Goal: Task Accomplishment & Management: Manage account settings

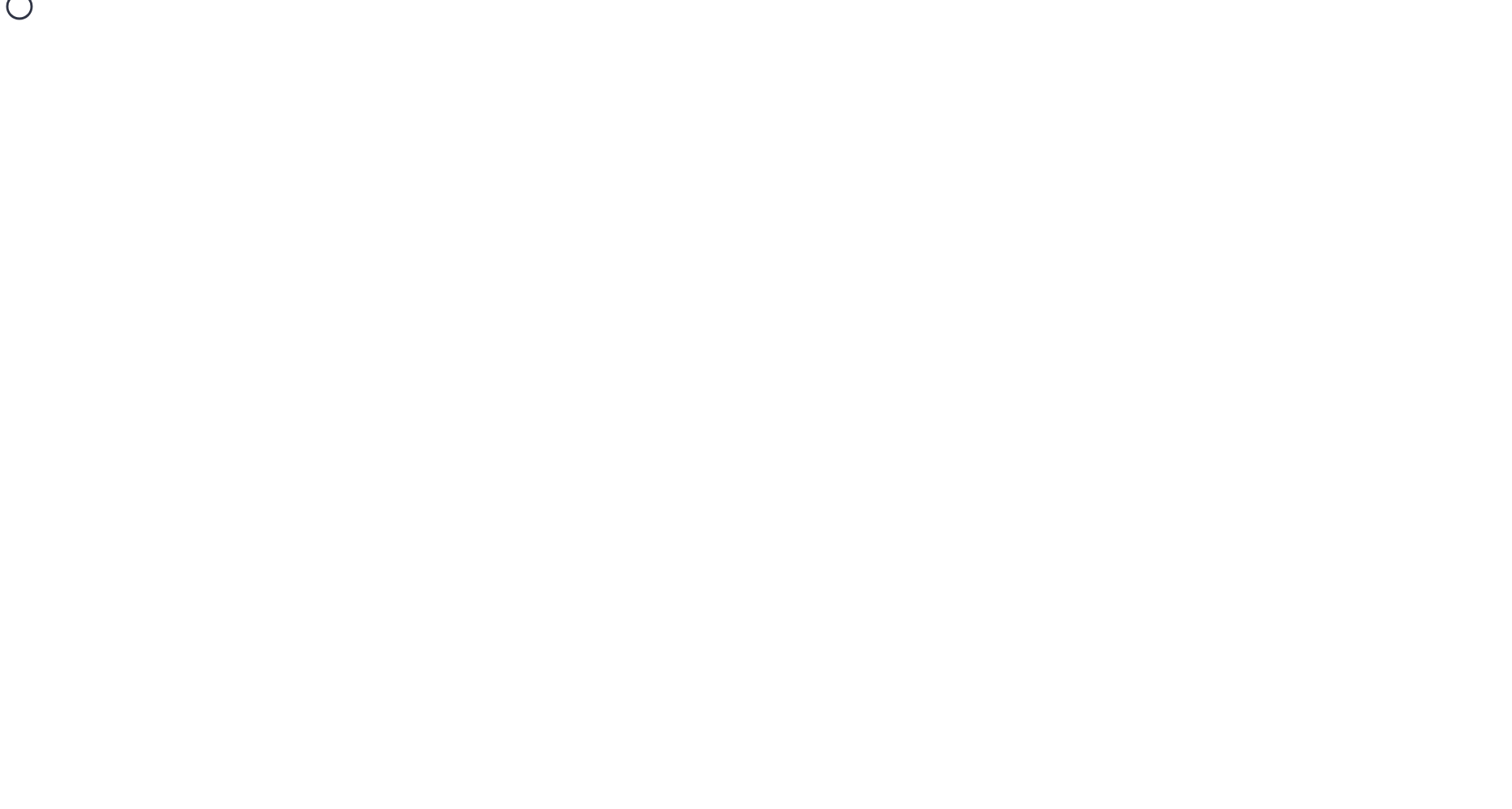
select select "SHARE_HOLDER_TYPE_WARRANT"
select select "SHARE_HOLDER_TYPE_OPTION"
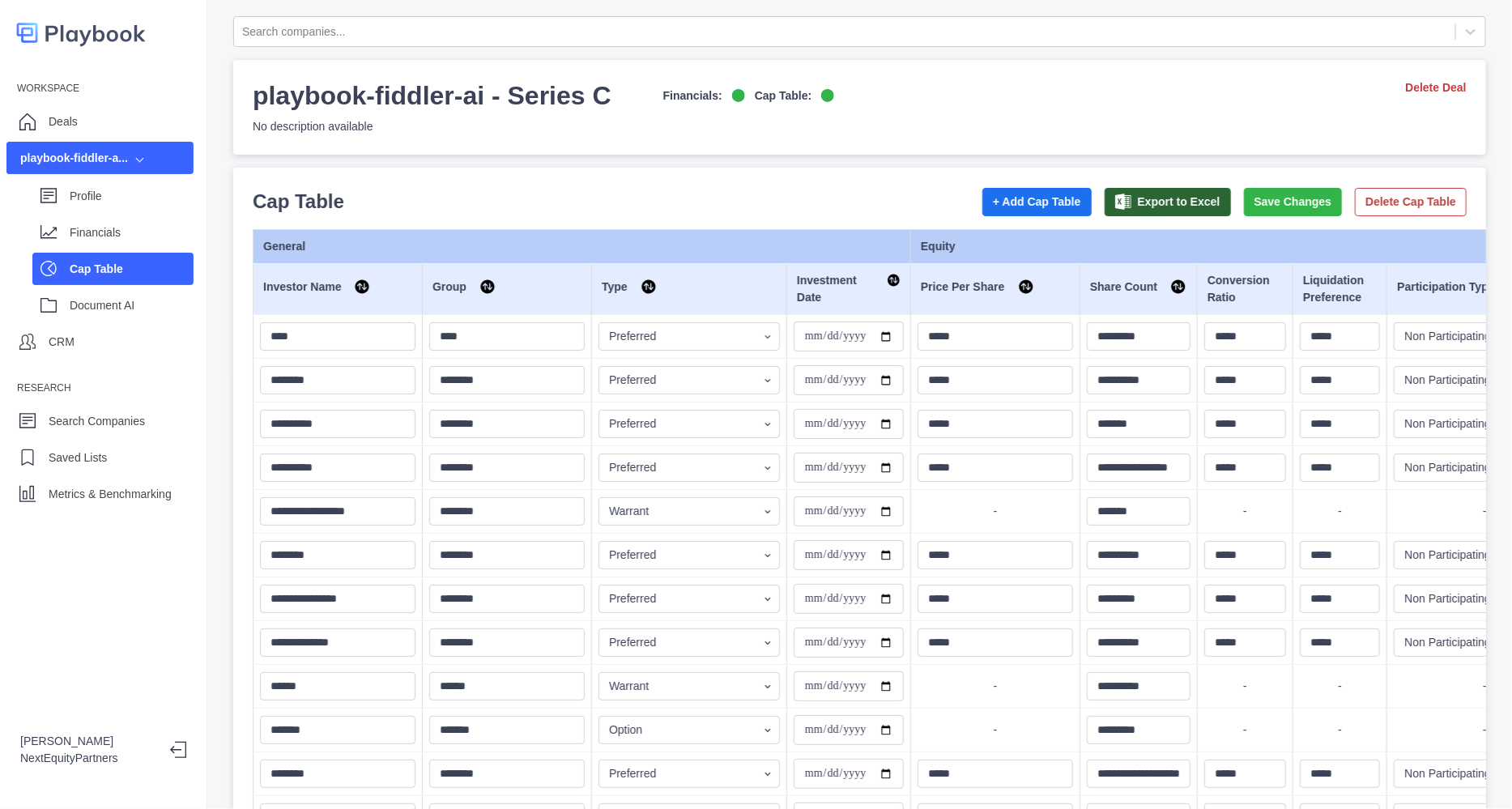
type input "**********"
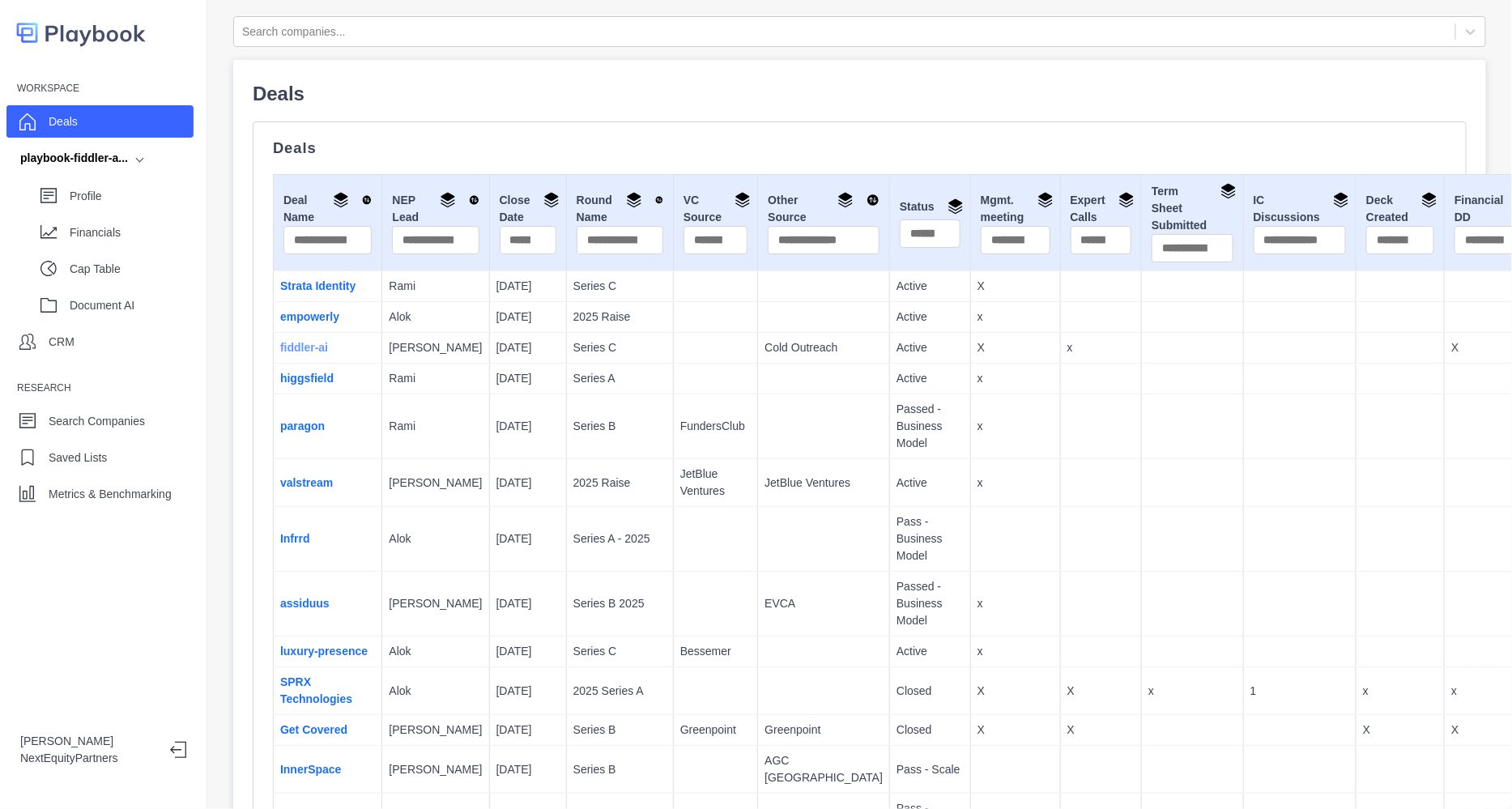
click at [297, 354] on link "fiddler-ai" at bounding box center [304, 347] width 47 height 13
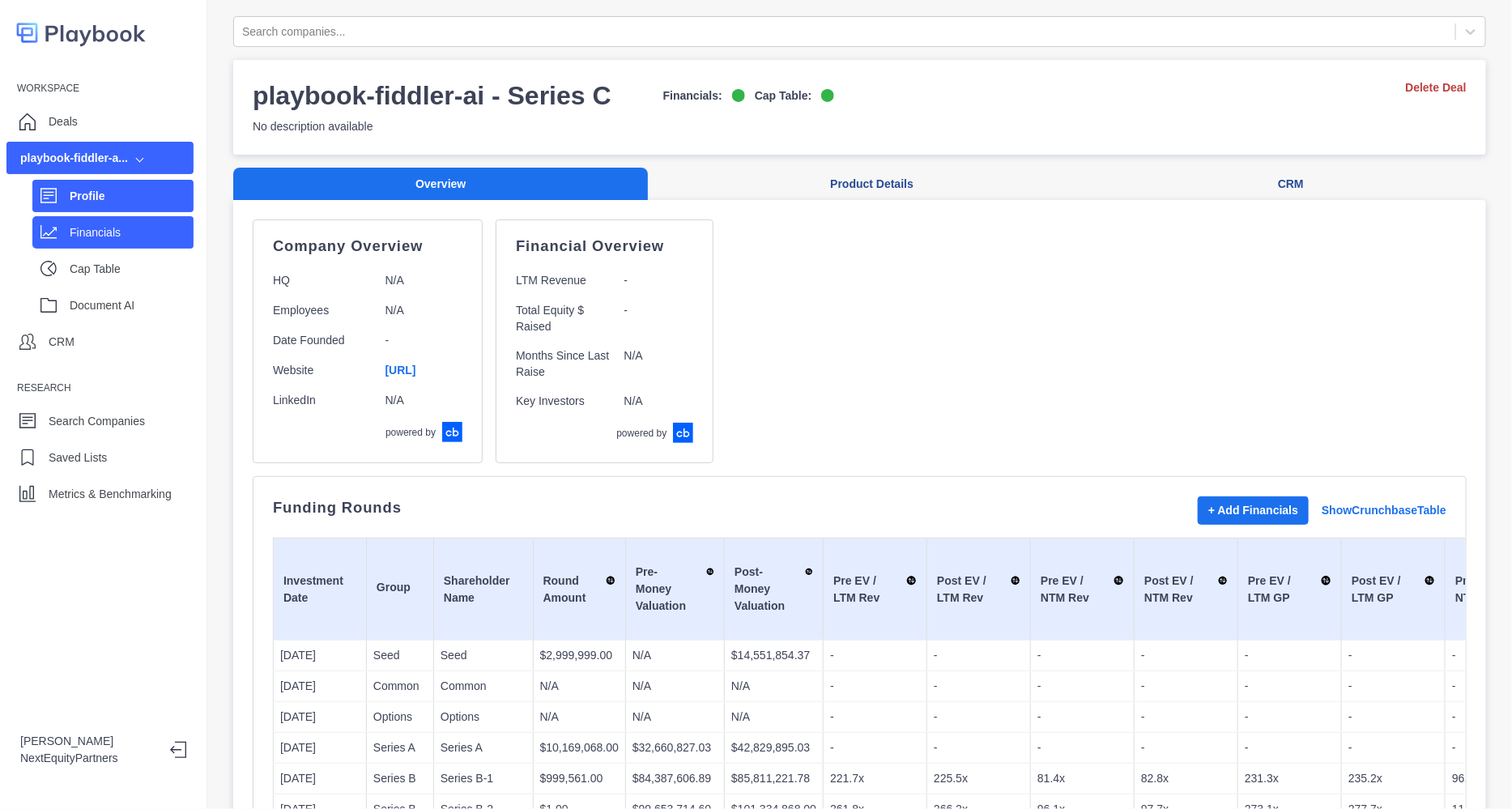
click at [132, 236] on p "Financials" at bounding box center [132, 233] width 124 height 17
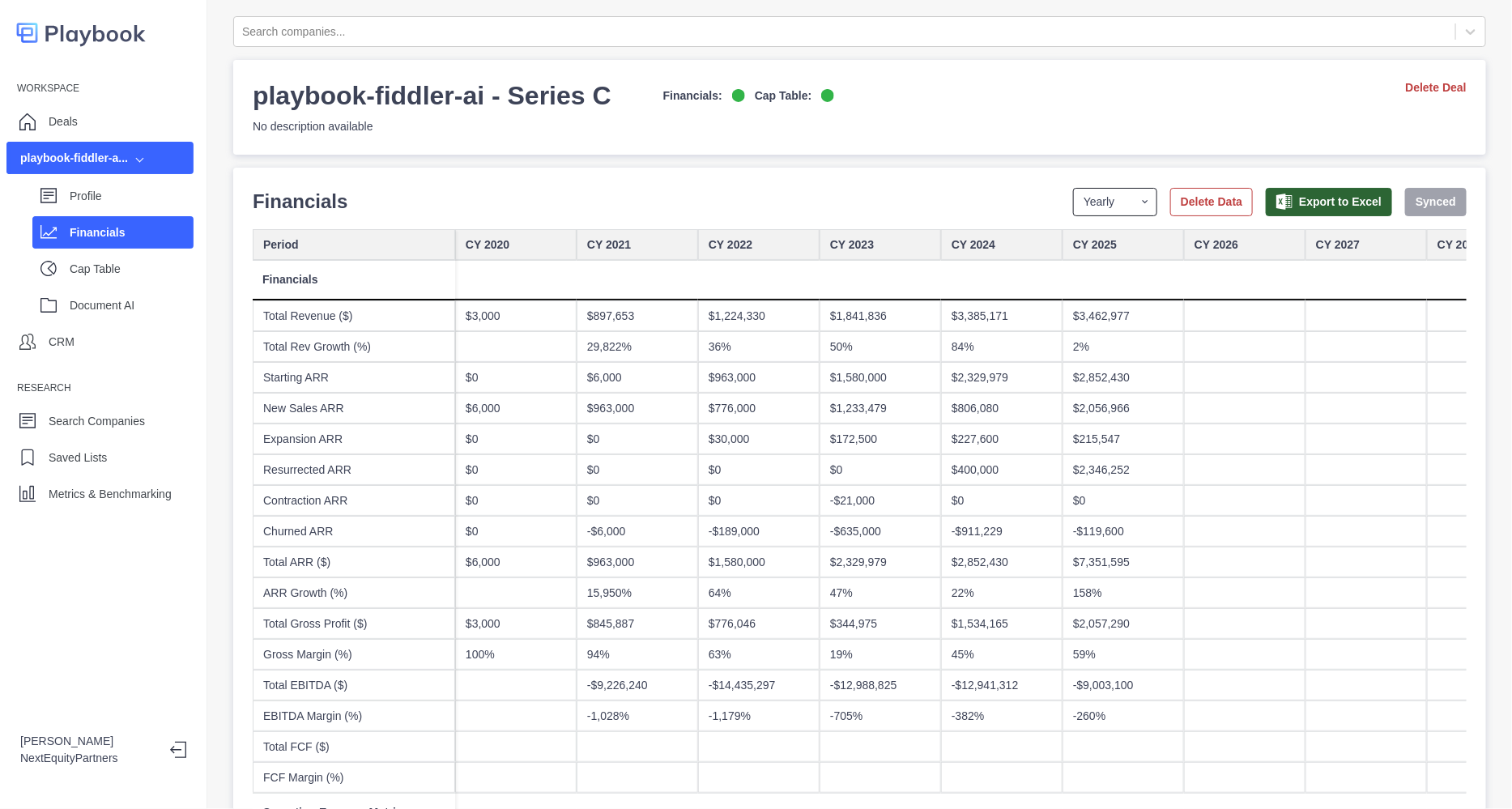
click at [1127, 207] on select "Yearly Quarterly Monthly NTM LTM" at bounding box center [1114, 202] width 84 height 29
select select "monthly"
click at [1072, 188] on select "Yearly Quarterly Monthly NTM LTM" at bounding box center [1114, 202] width 84 height 29
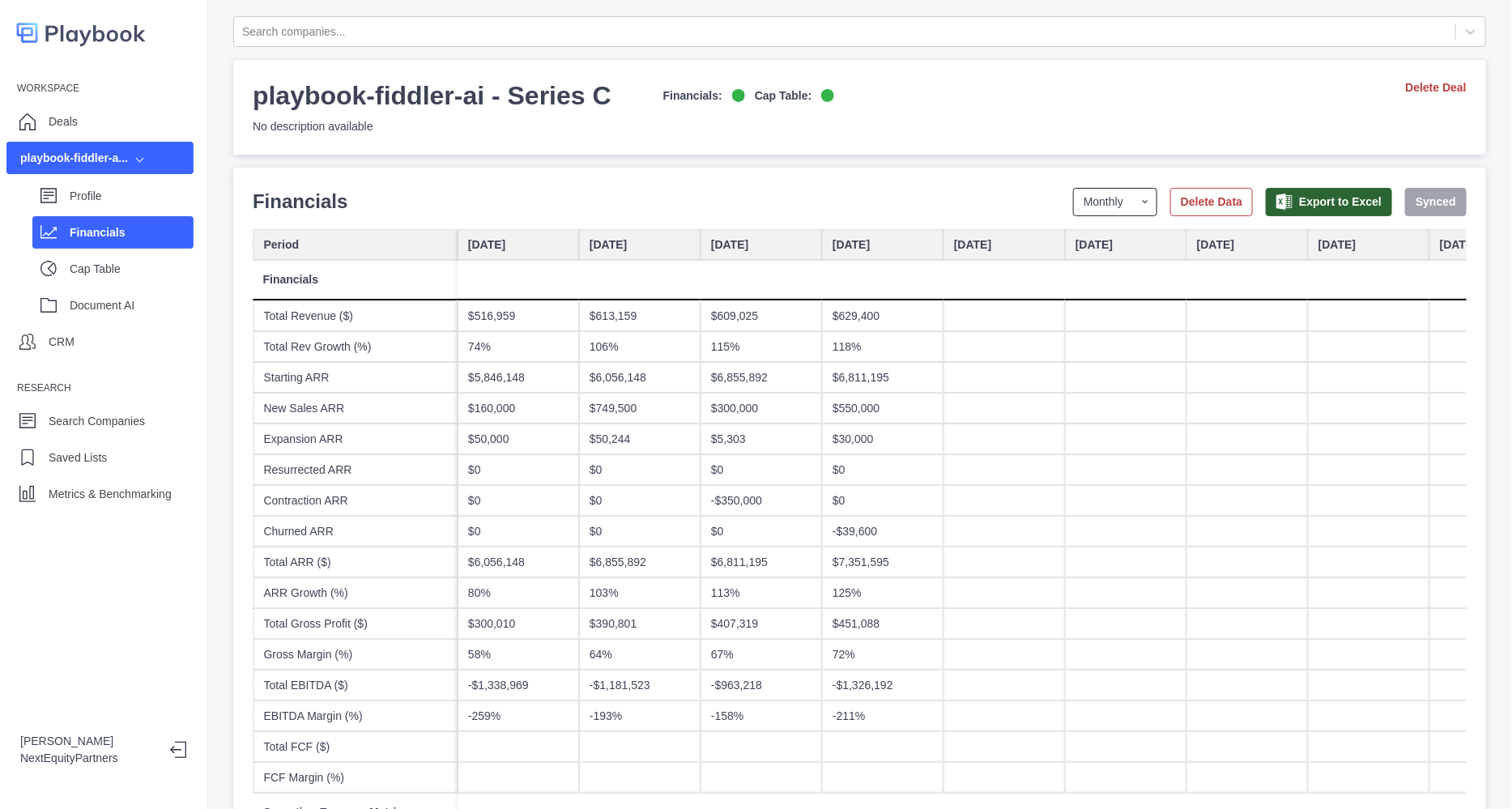
scroll to position [0, 7648]
click at [1085, 561] on div at bounding box center [1126, 561] width 121 height 31
type input "********"
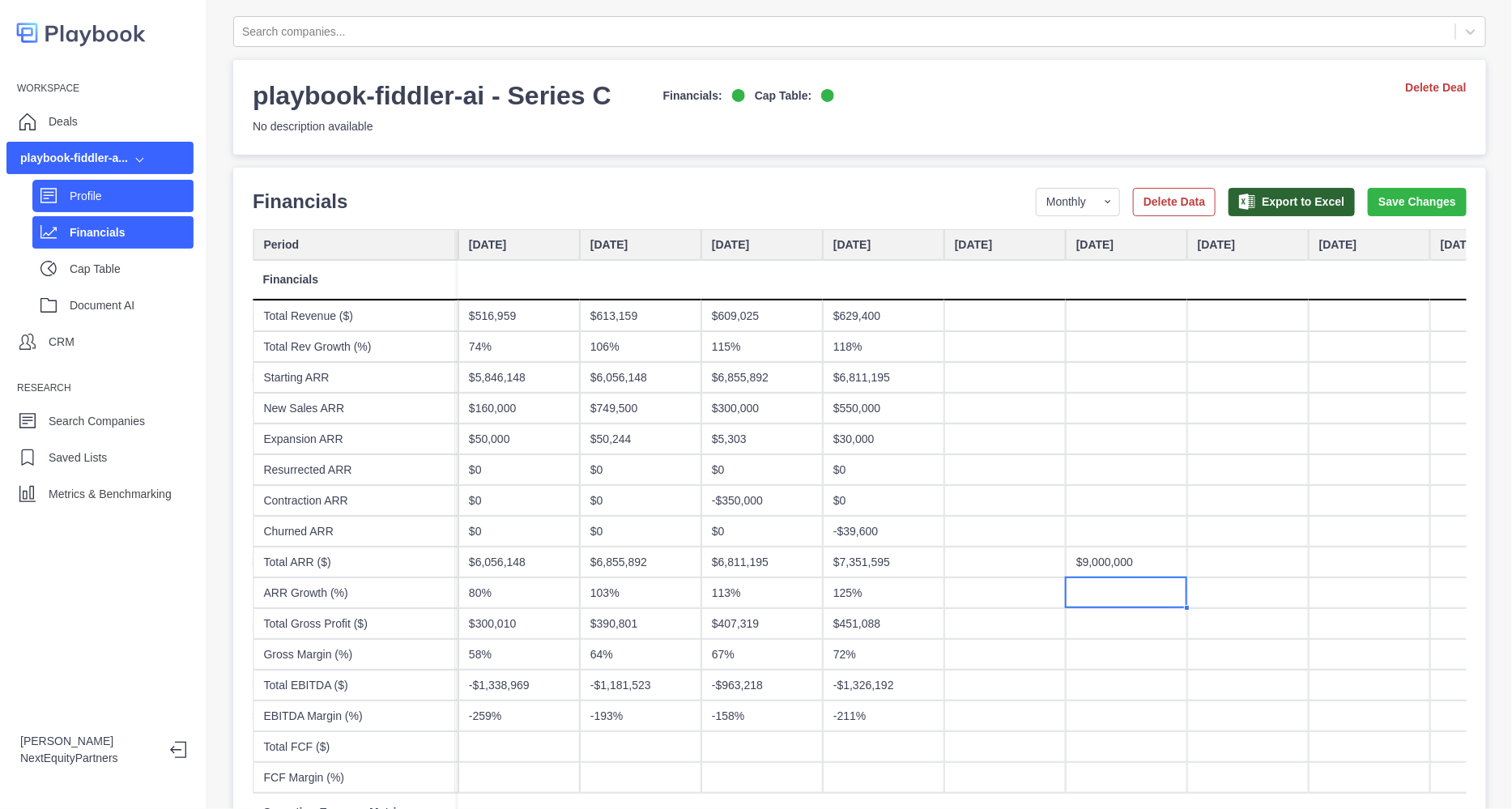
click at [167, 201] on p "Profile" at bounding box center [132, 196] width 124 height 17
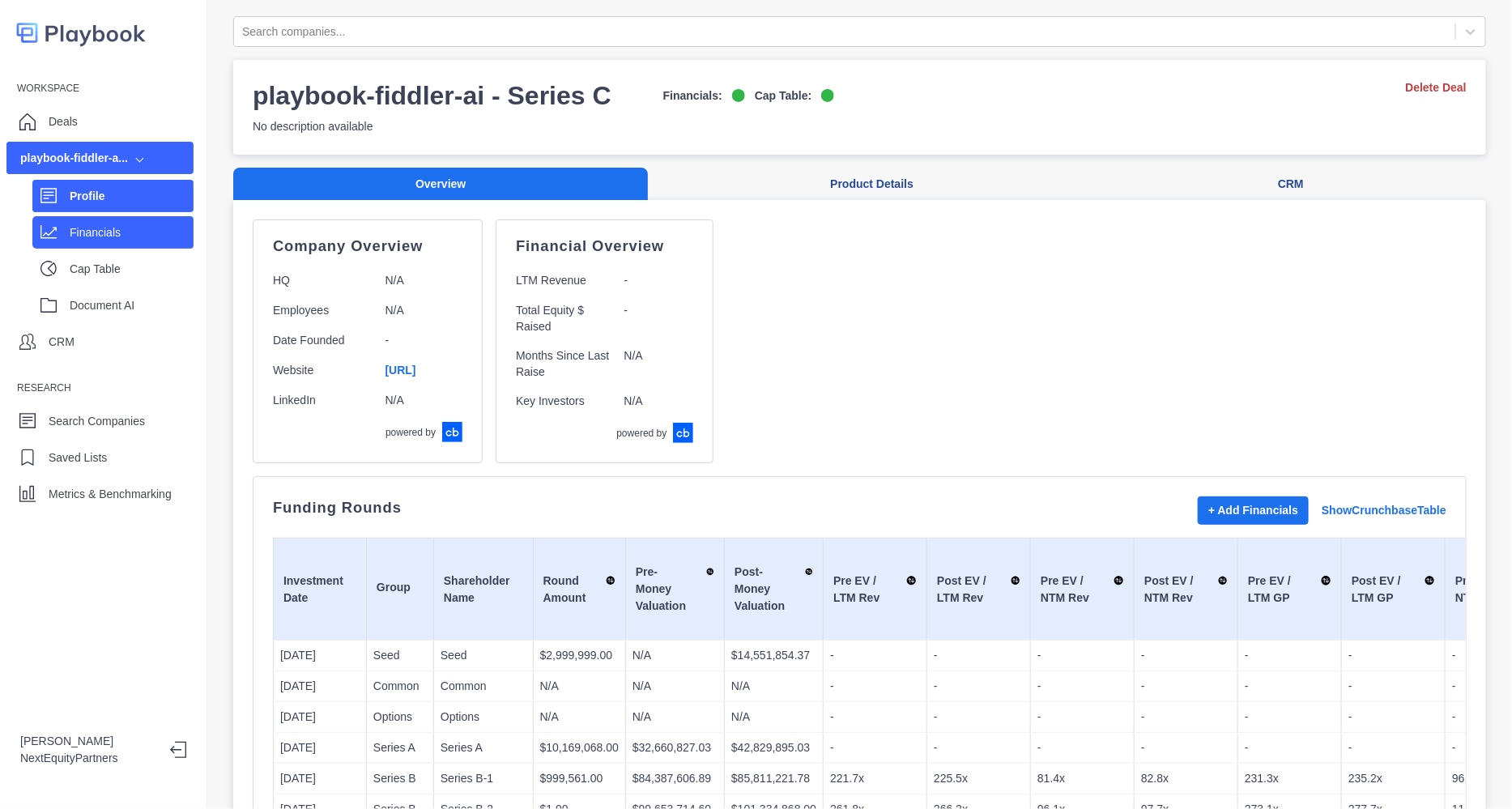
click at [106, 245] on div "Financials" at bounding box center [112, 232] width 161 height 33
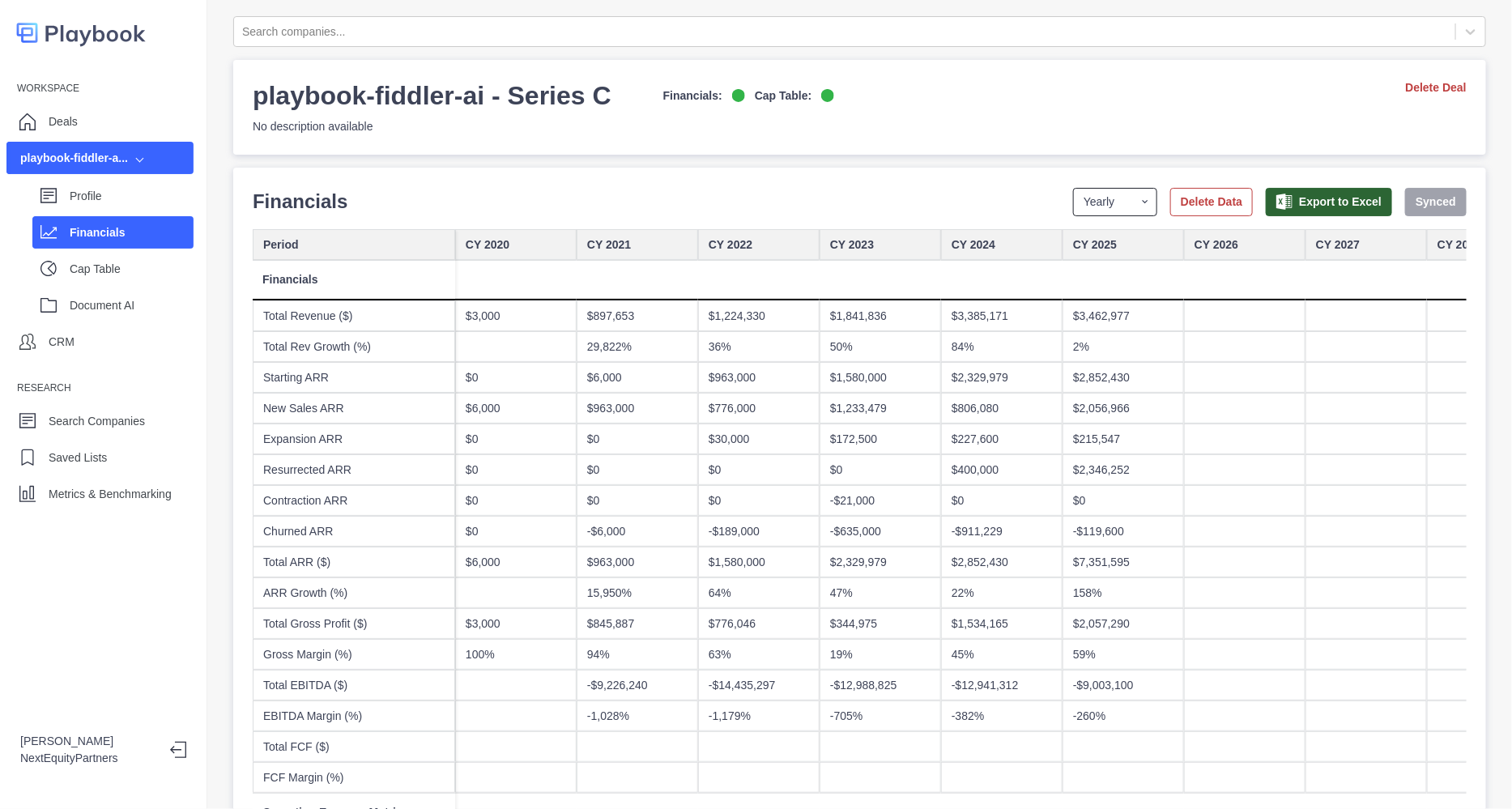
click at [1124, 203] on select "Yearly Quarterly Monthly NTM LTM" at bounding box center [1114, 202] width 84 height 29
select select "monthly"
click at [1072, 188] on select "Yearly Quarterly Monthly NTM LTM" at bounding box center [1114, 202] width 84 height 29
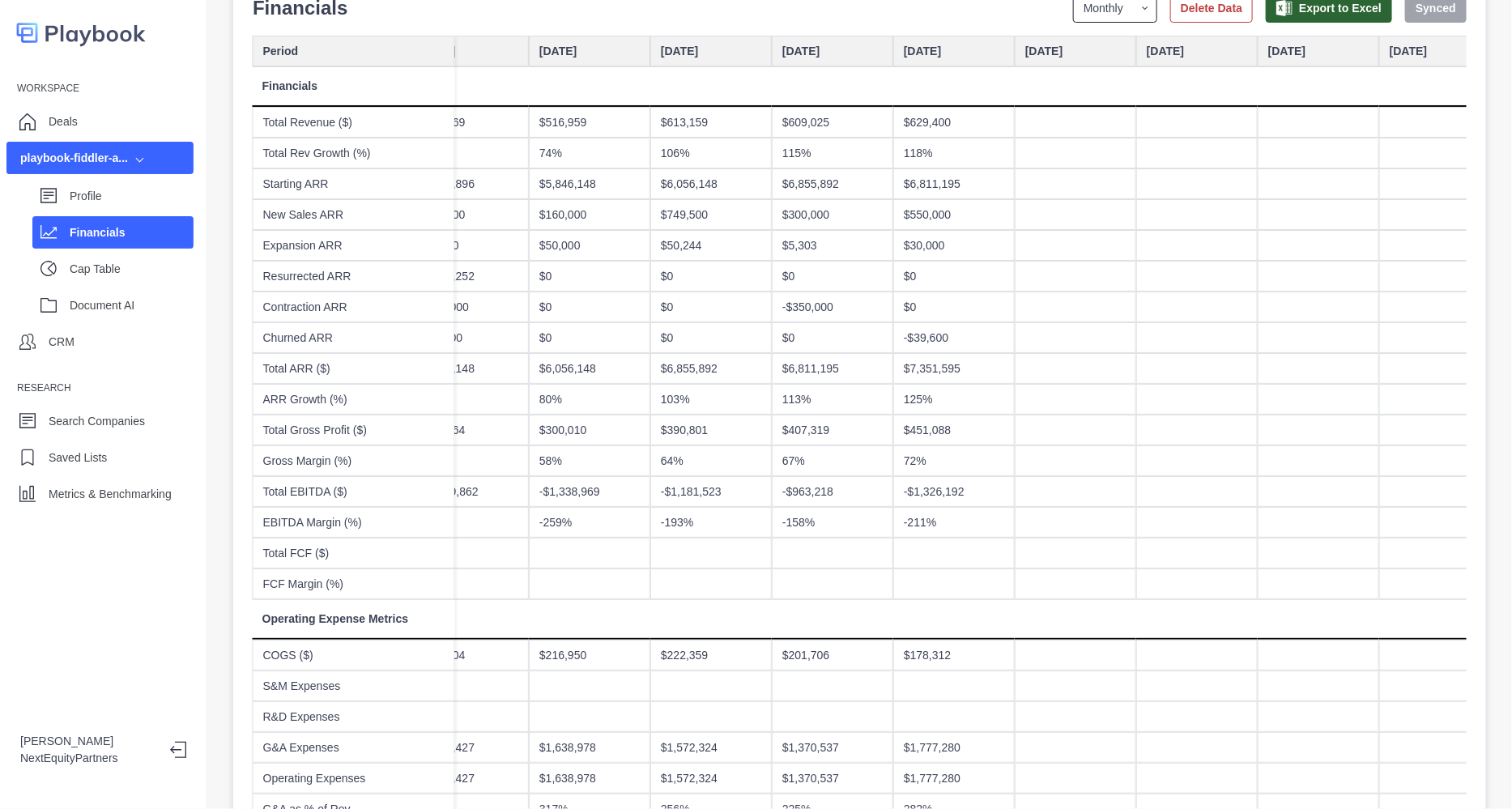
scroll to position [193, 0]
click at [1032, 370] on div at bounding box center [1074, 368] width 121 height 31
type input "********"
click at [1149, 200] on div at bounding box center [1196, 214] width 121 height 31
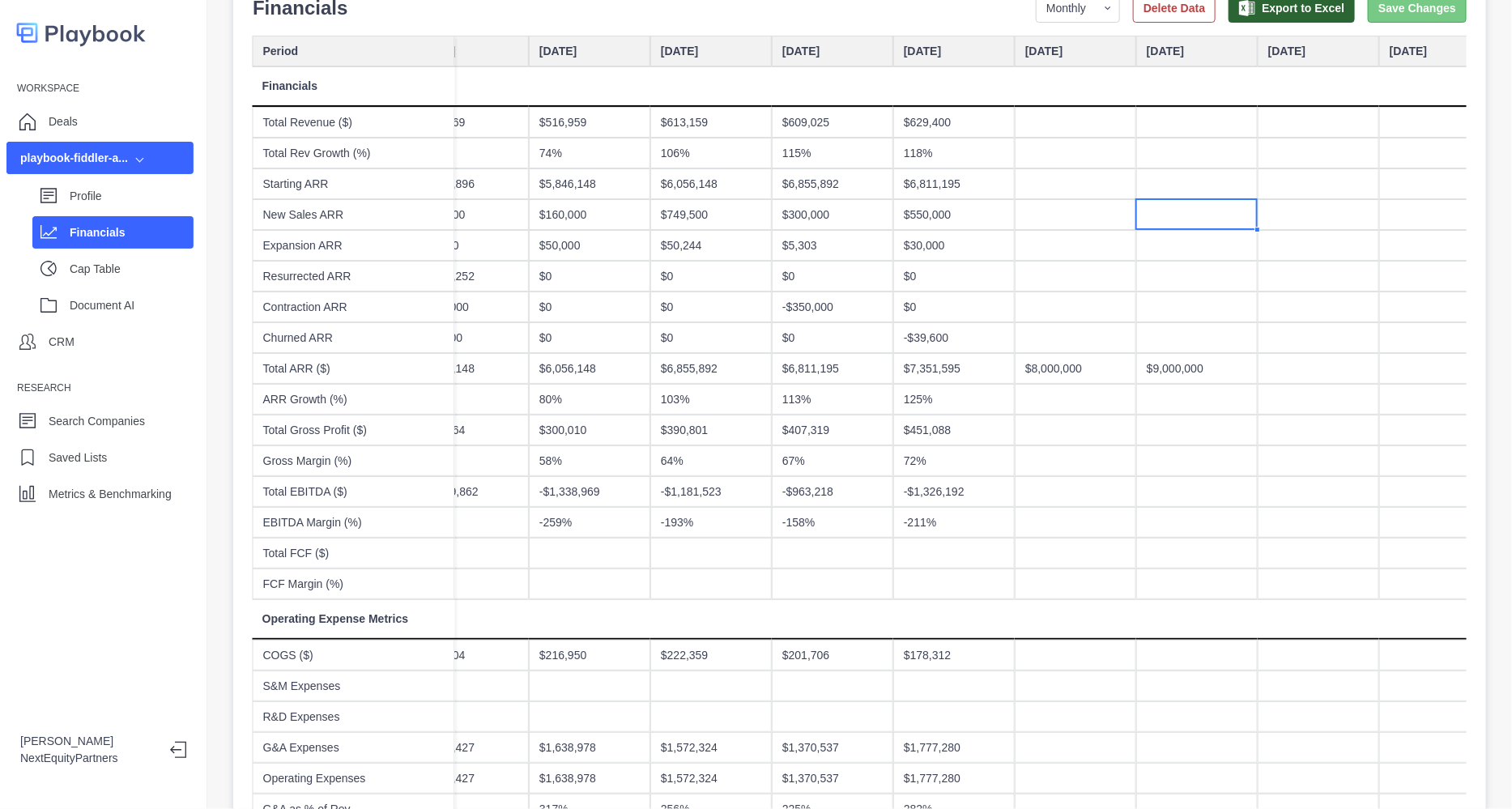
click at [1384, 18] on button "Save Changes" at bounding box center [1416, 8] width 99 height 29
click at [98, 207] on div "Profile" at bounding box center [132, 195] width 124 height 25
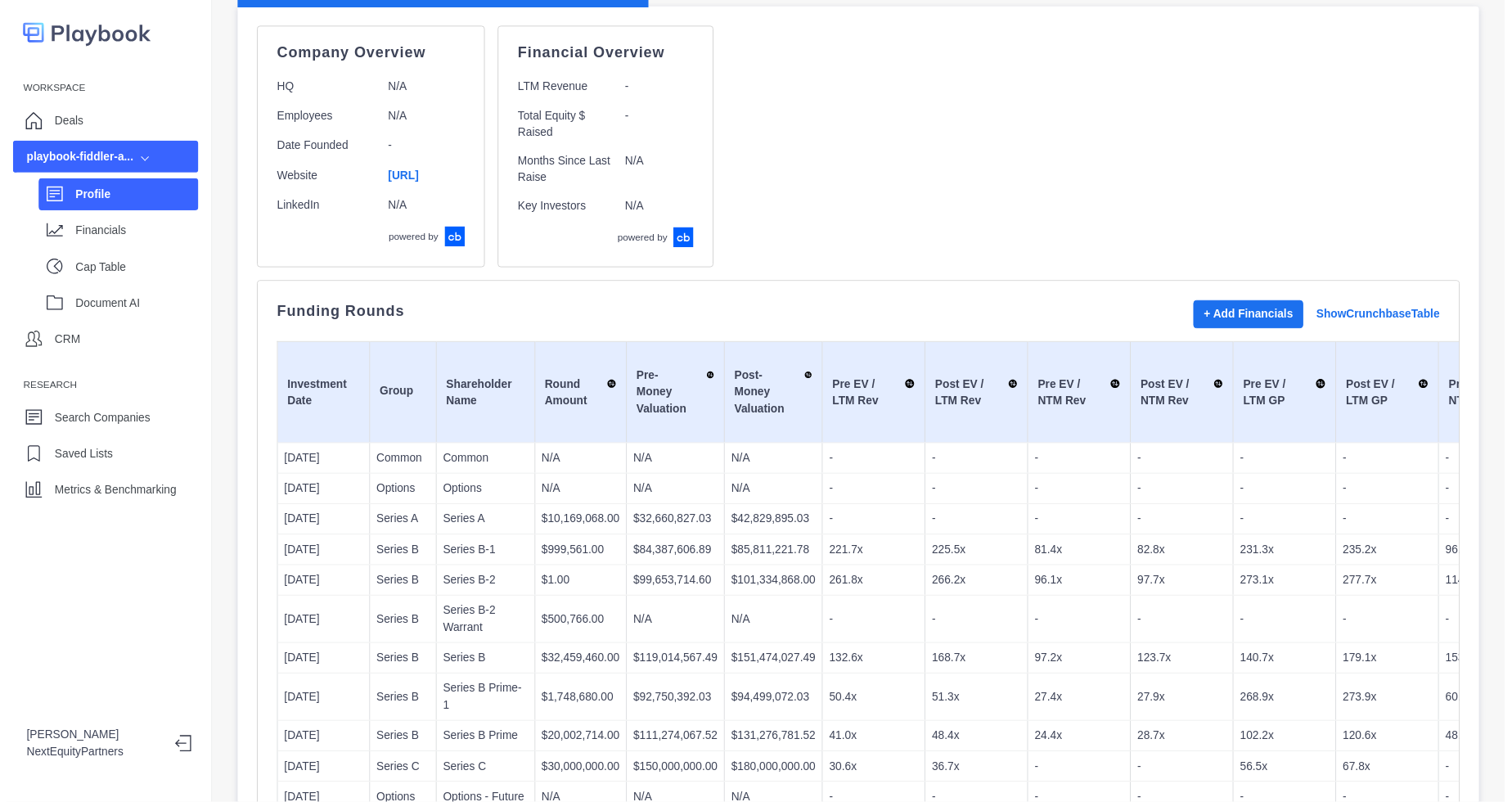
scroll to position [283, 0]
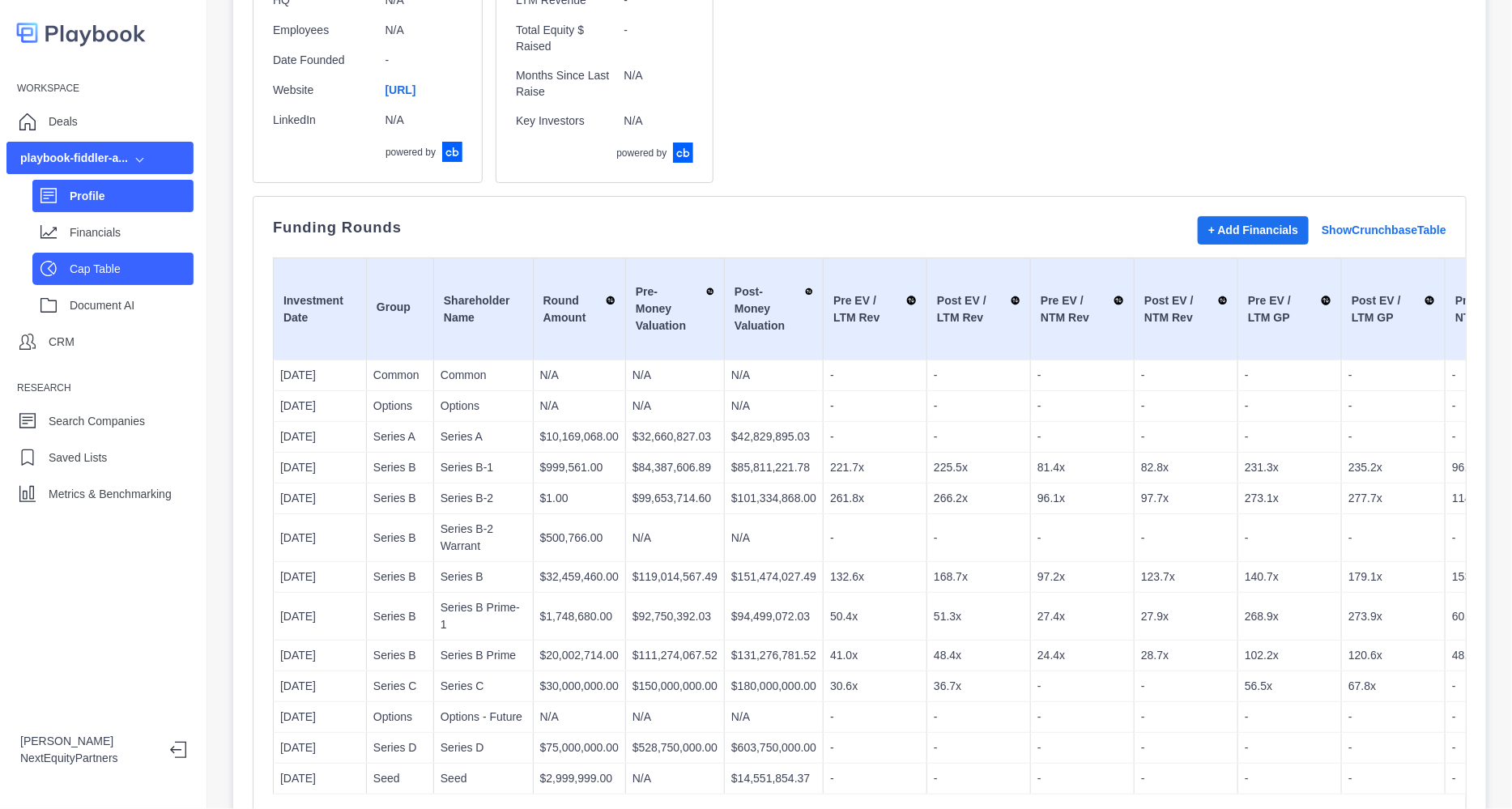
drag, startPoint x: 129, startPoint y: 268, endPoint x: 164, endPoint y: 275, distance: 35.7
click at [129, 269] on p "Cap Table" at bounding box center [132, 269] width 124 height 17
select select "SHARE_HOLDER_TYPE_WARRANT"
select select "SHARE_HOLDER_TYPE_OPTION"
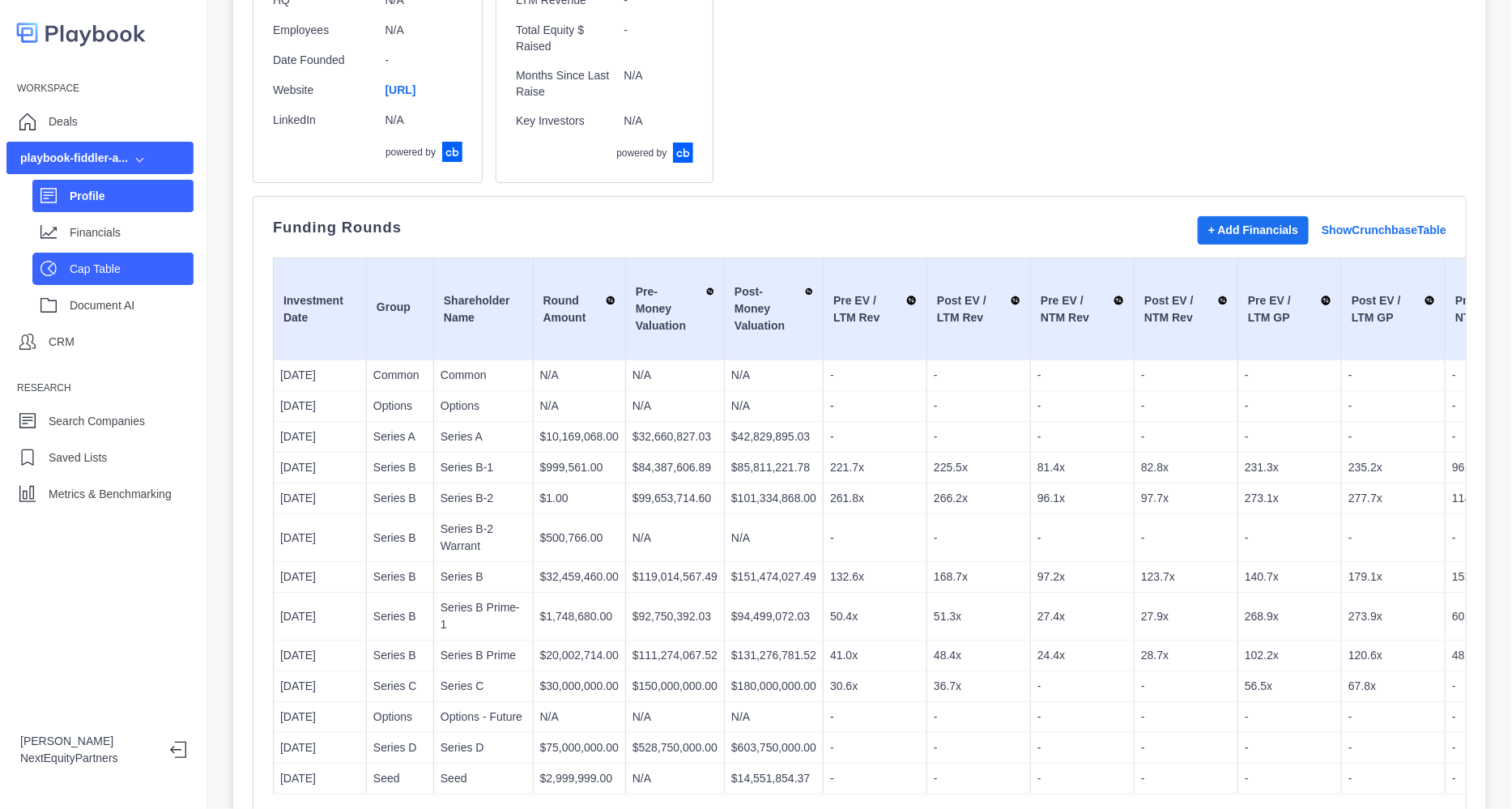
select select "SHARE_HOLDER_TYPE_OPTION"
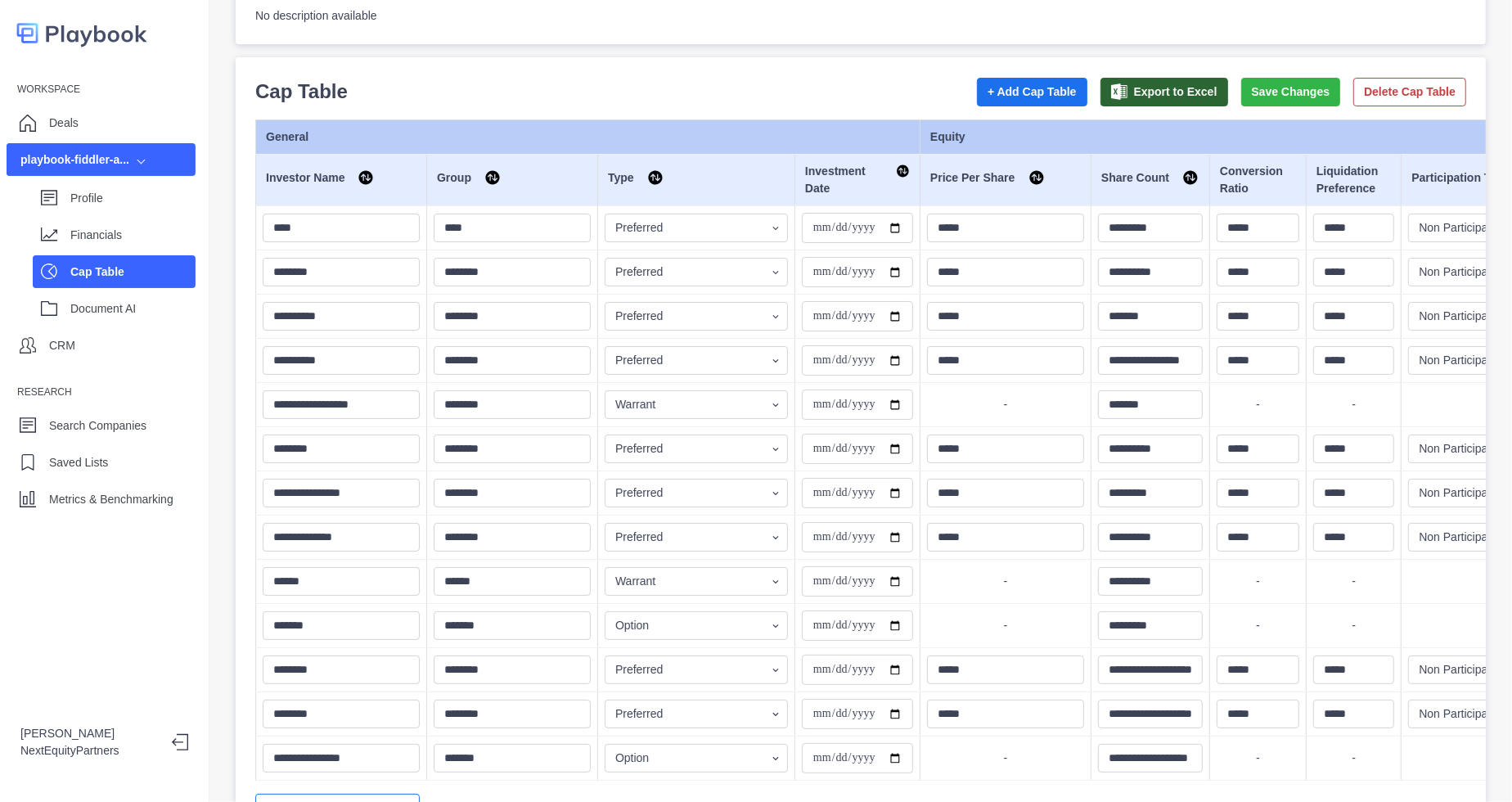
scroll to position [205, 0]
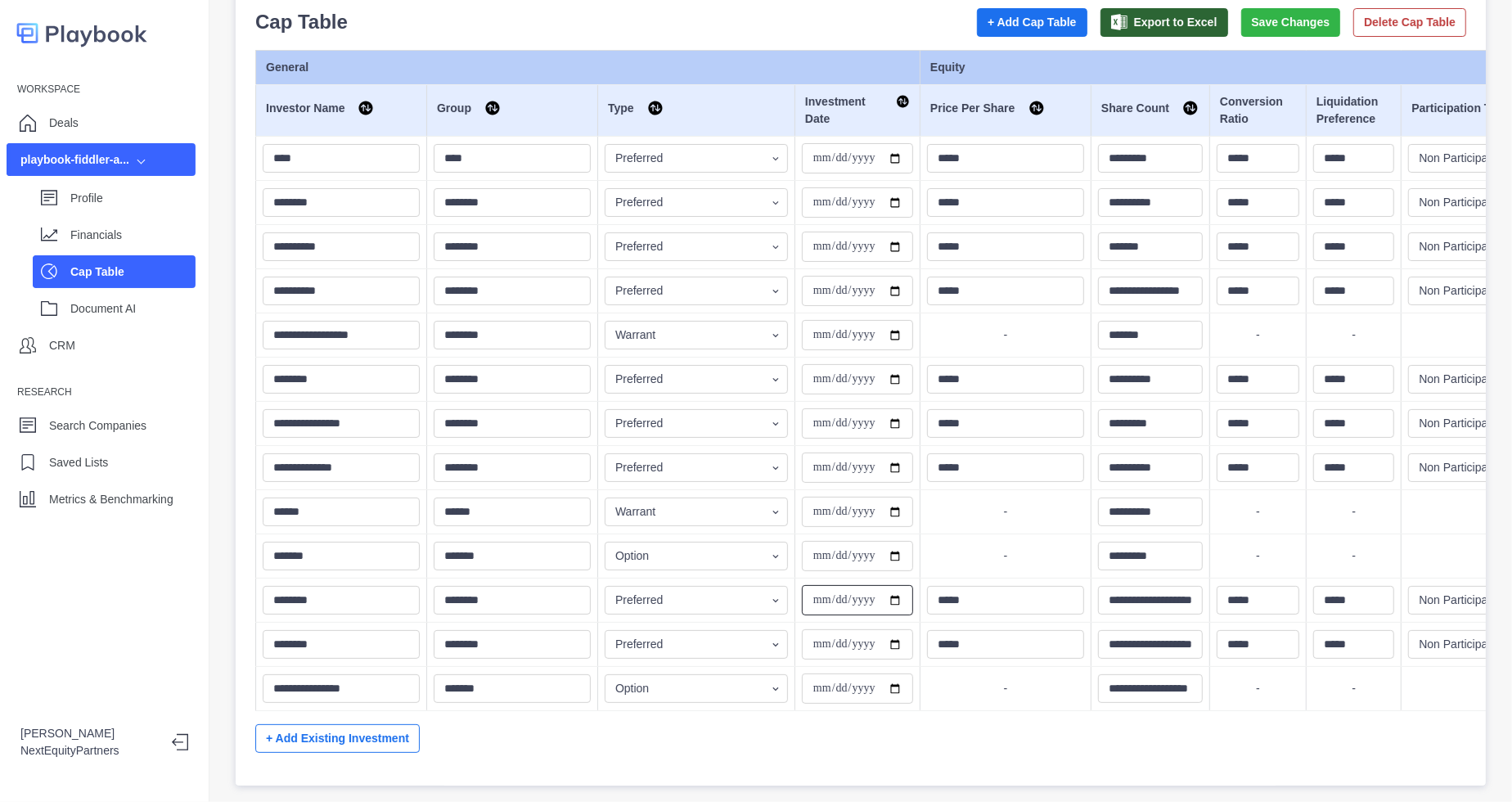
click at [812, 585] on input "**********" at bounding box center [858, 600] width 112 height 30
type input "**********"
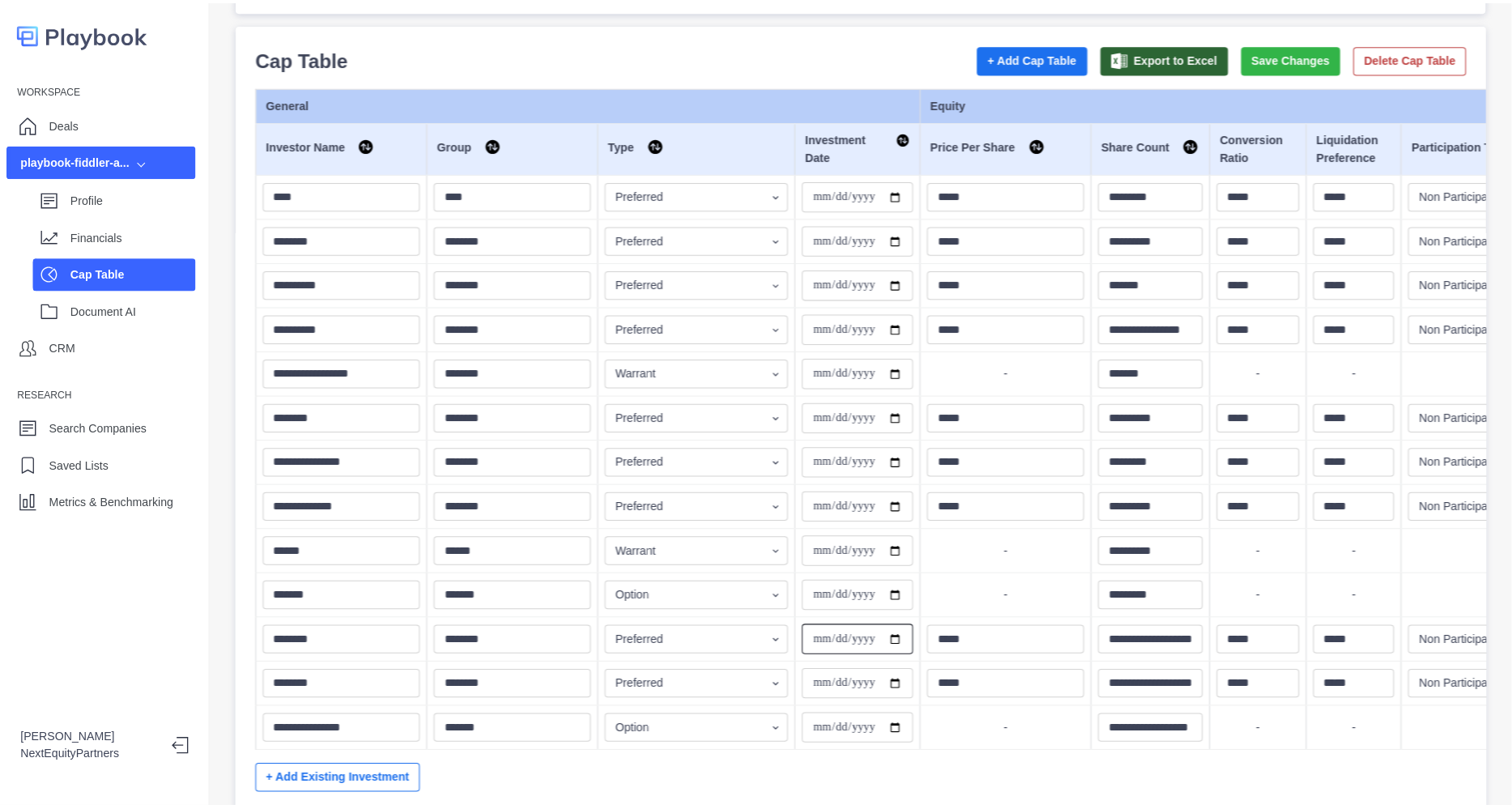
scroll to position [141, 0]
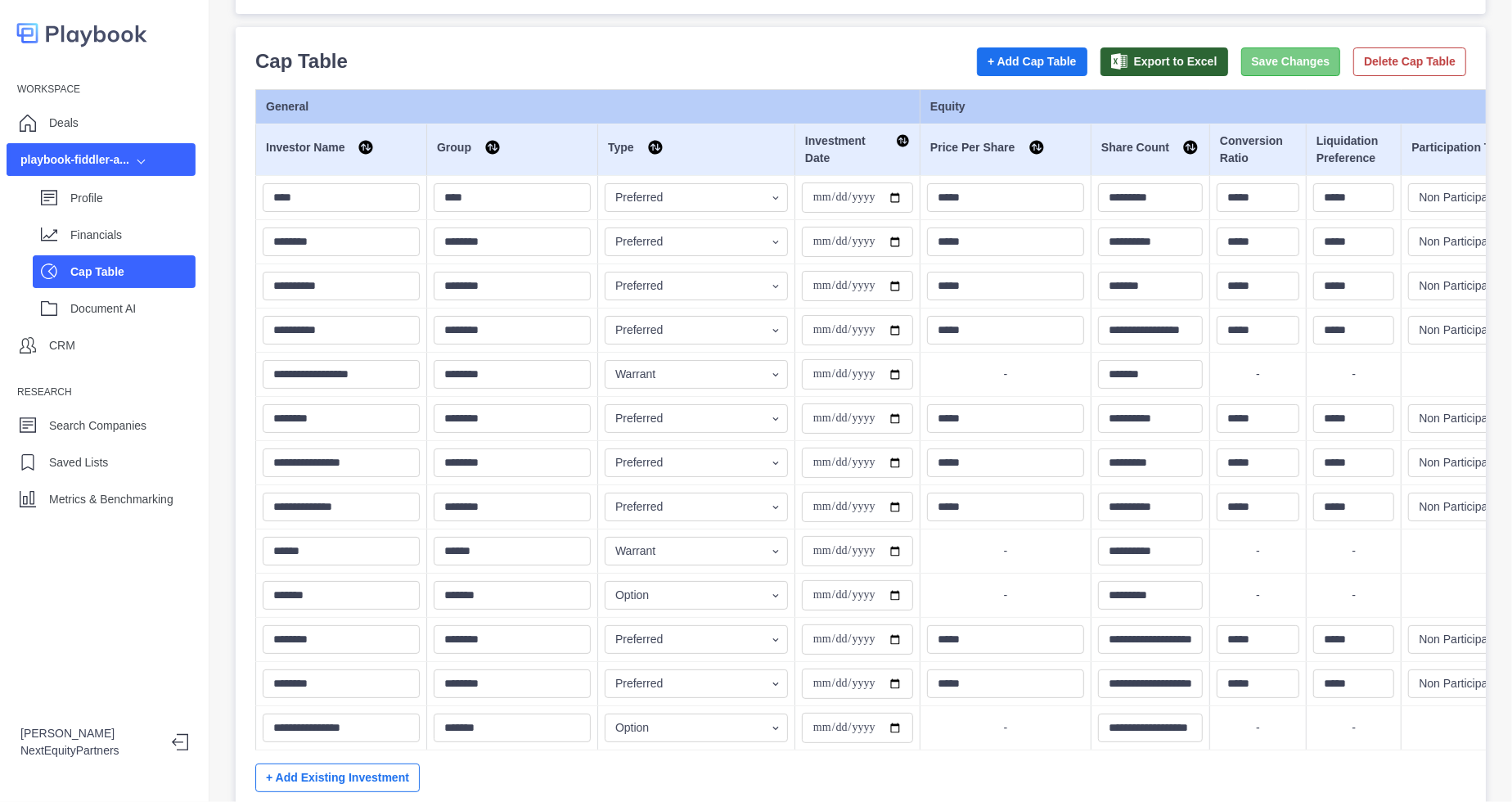
click at [1272, 58] on button "Save Changes" at bounding box center [1291, 62] width 100 height 29
click at [62, 194] on div "Profile" at bounding box center [114, 197] width 162 height 33
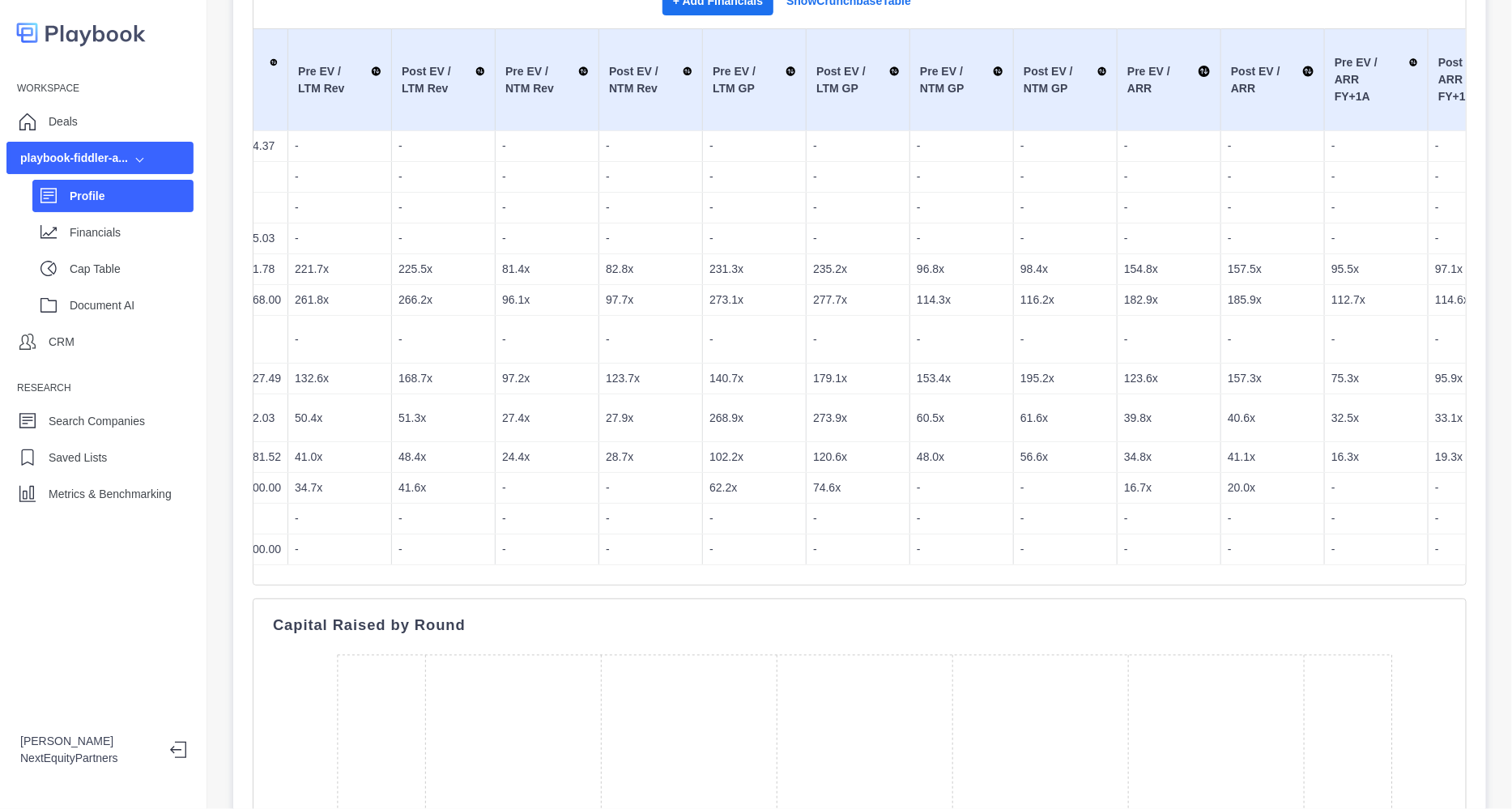
scroll to position [0, 537]
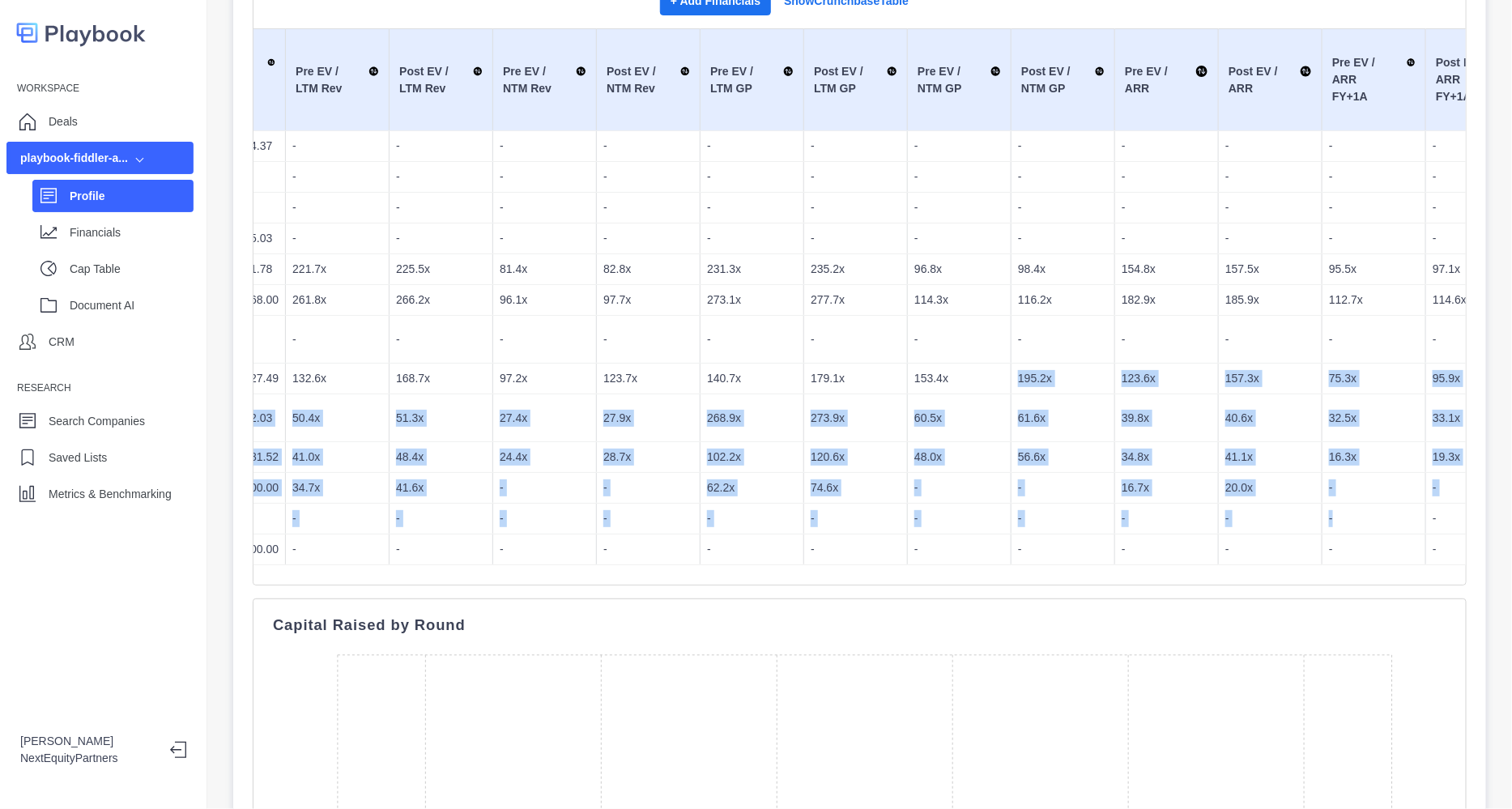
drag, startPoint x: 996, startPoint y: 378, endPoint x: 1340, endPoint y: 513, distance: 369.5
click at [1340, 513] on tbody "1/1/2018 Seed Seed $2,999,999.00 N/A $14,551,854.37 - - - - - - - - - - - - N/M…" at bounding box center [1066, 348] width 2661 height 434
click at [1340, 513] on p "-" at bounding box center [1373, 518] width 90 height 17
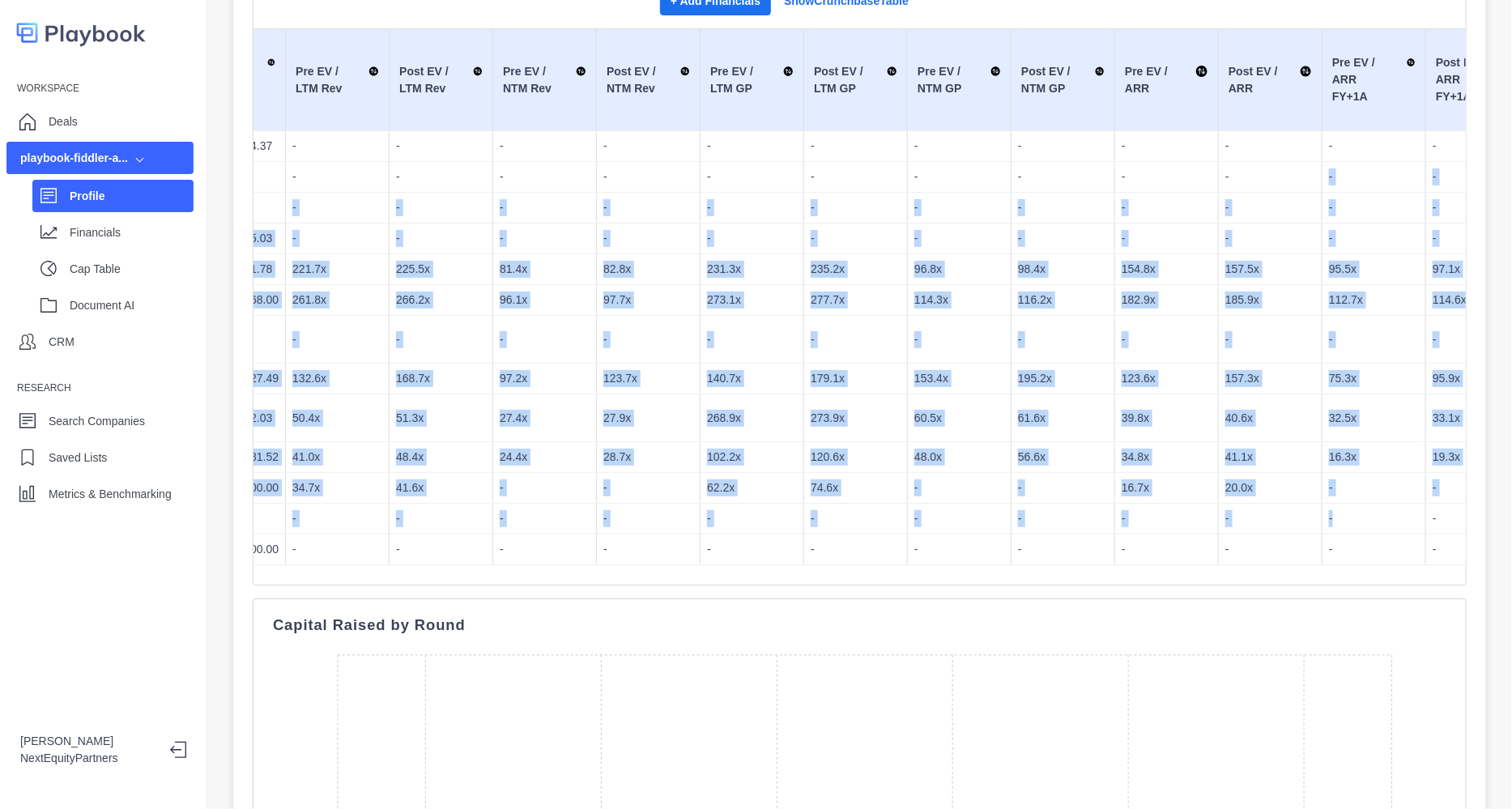
drag, startPoint x: 1340, startPoint y: 514, endPoint x: 1255, endPoint y: 179, distance: 345.6
click at [1255, 179] on tbody "1/1/2018 Seed Seed $2,999,999.00 N/A $14,551,854.37 - - - - - - - - - - - - N/M…" at bounding box center [1066, 348] width 2661 height 434
click at [1255, 179] on p "-" at bounding box center [1270, 176] width 90 height 17
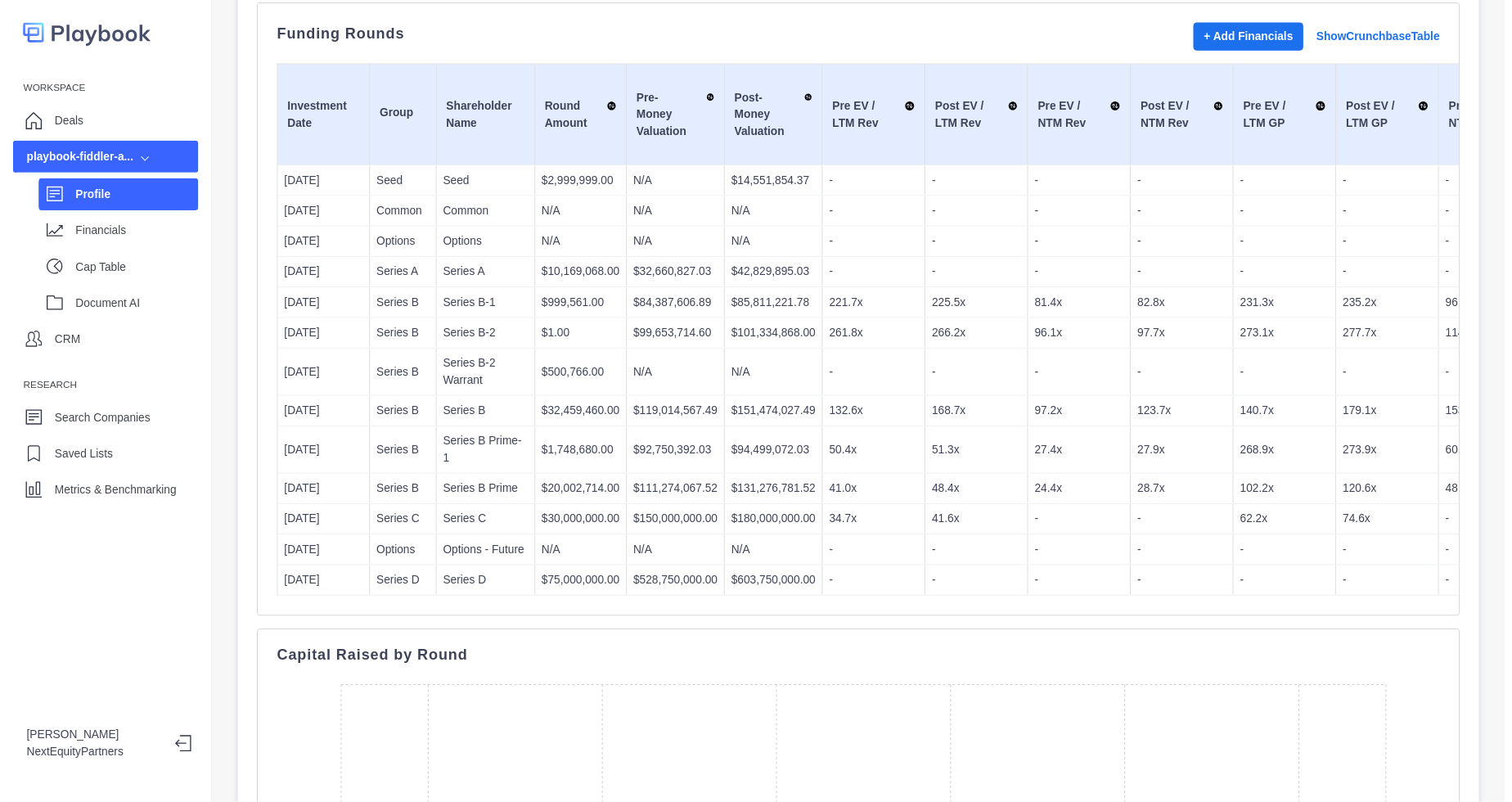
scroll to position [478, 0]
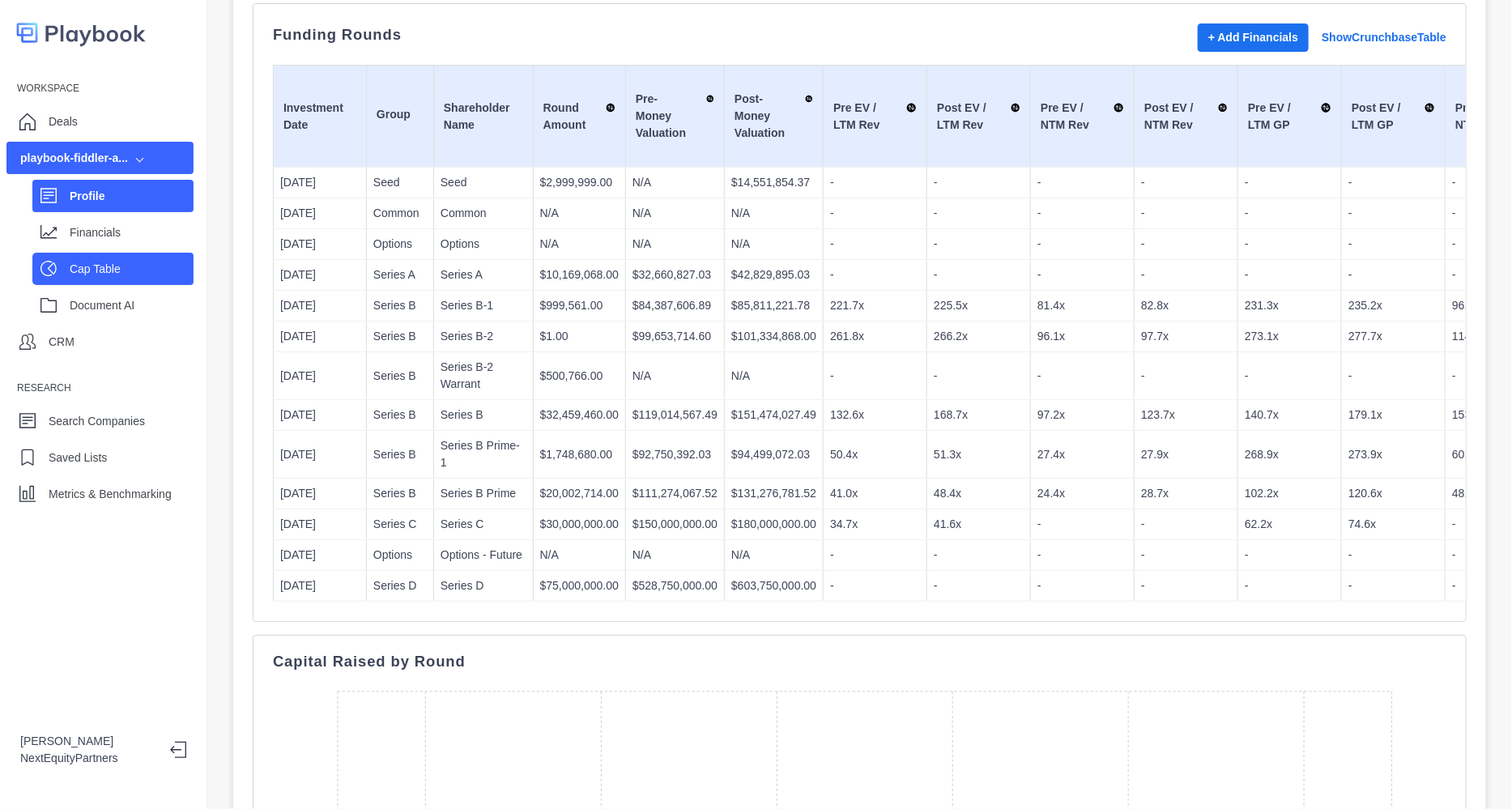
click at [103, 267] on p "Cap Table" at bounding box center [132, 269] width 124 height 17
select select "SHARE_HOLDER_TYPE_WARRANT"
select select "SHARE_HOLDER_TYPE_OPTION"
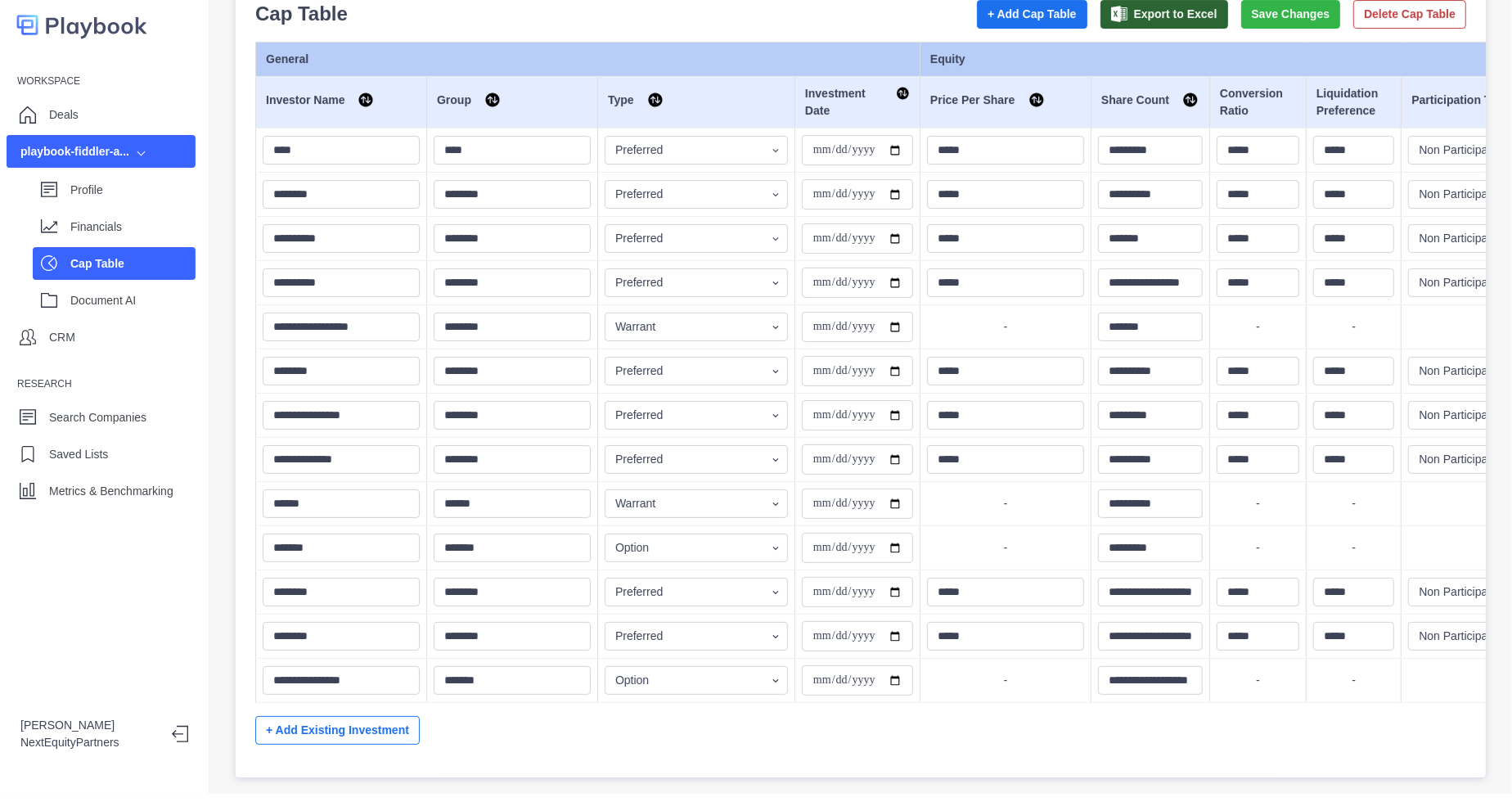
scroll to position [10, 0]
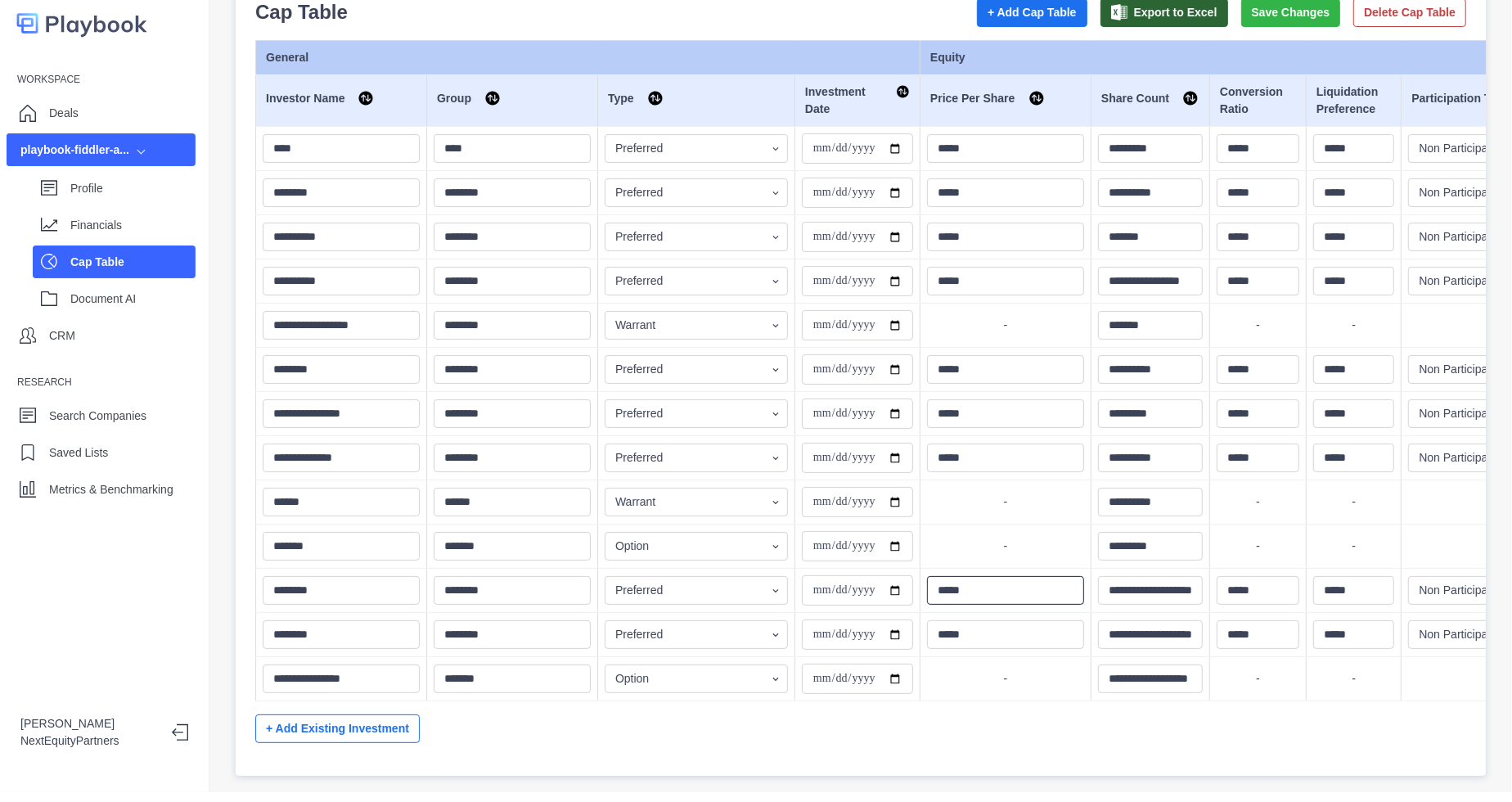
click at [1029, 576] on input "*****" at bounding box center [1006, 590] width 157 height 29
type input "*****"
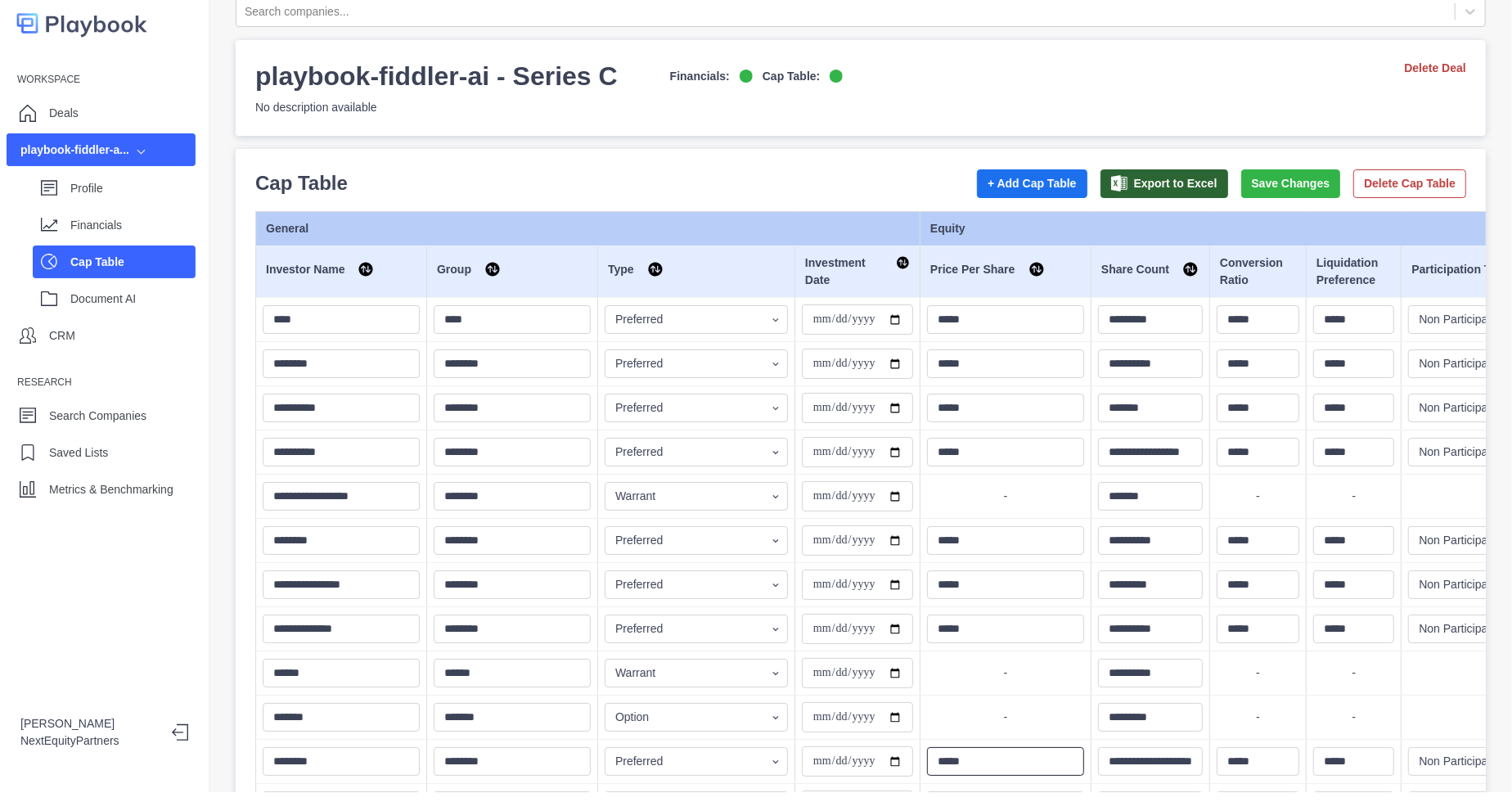
scroll to position [0, 0]
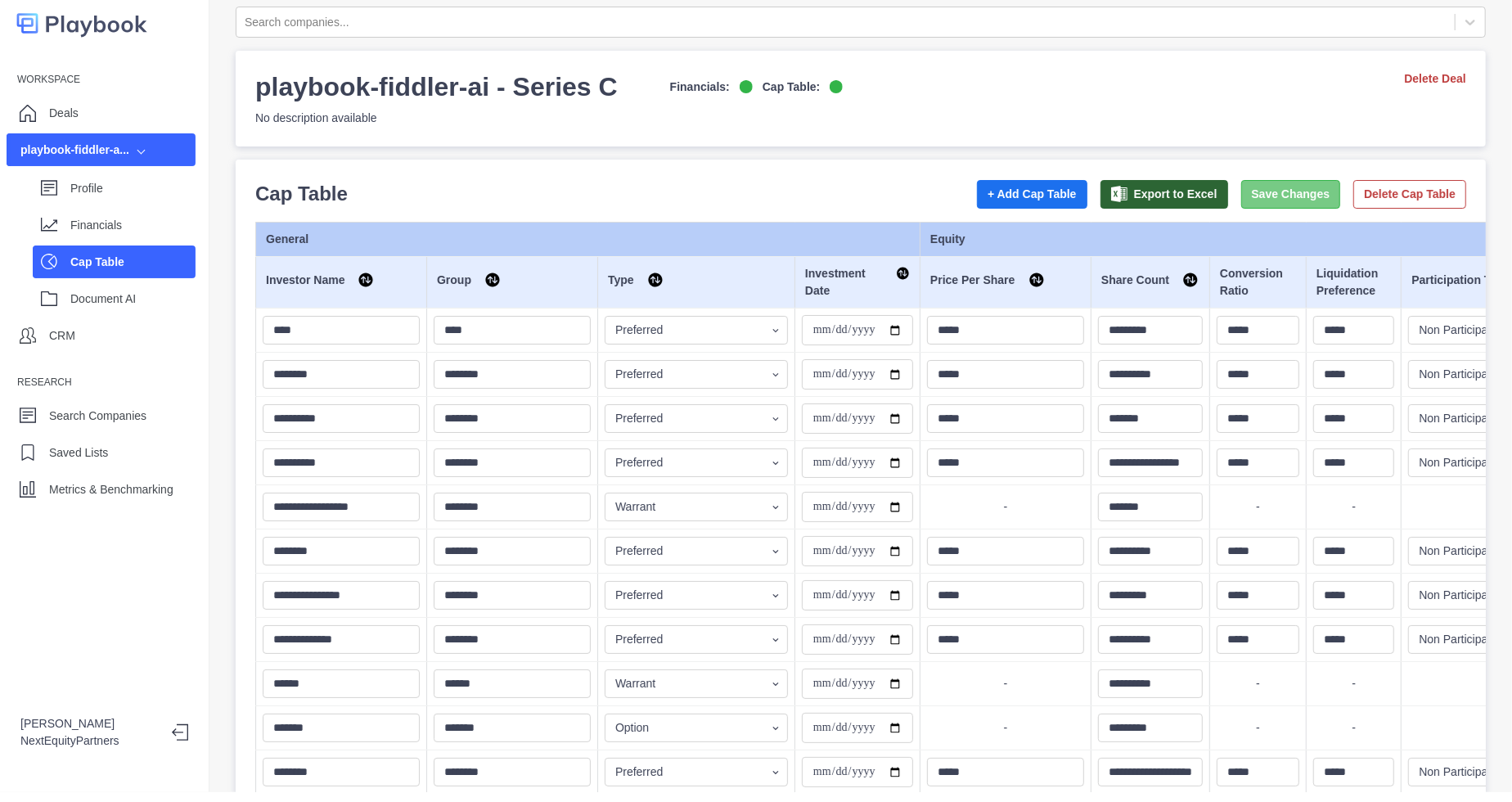
click at [1249, 192] on button "Save Changes" at bounding box center [1291, 194] width 100 height 29
click at [74, 190] on p "Profile" at bounding box center [133, 188] width 126 height 17
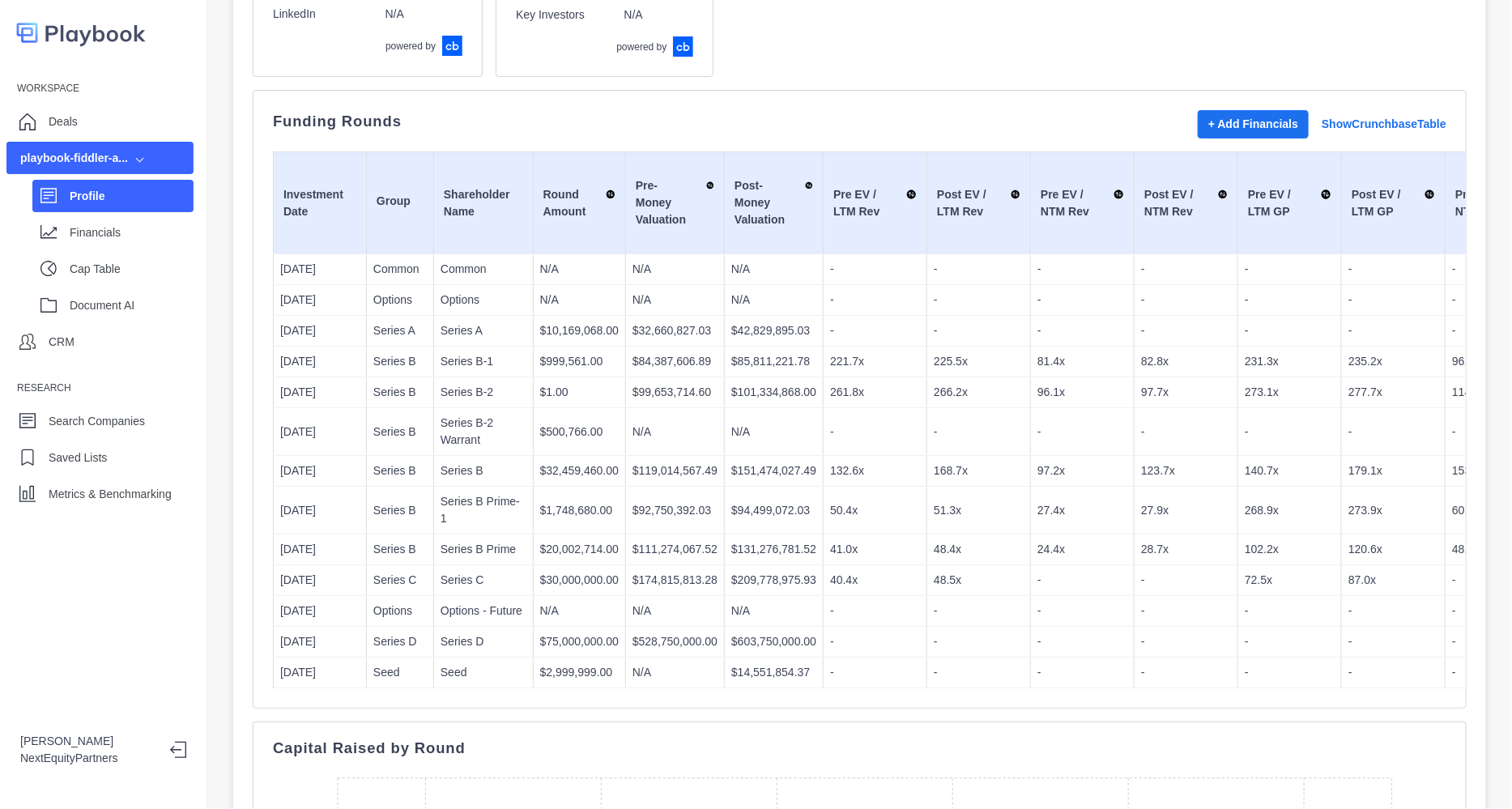
scroll to position [477, 0]
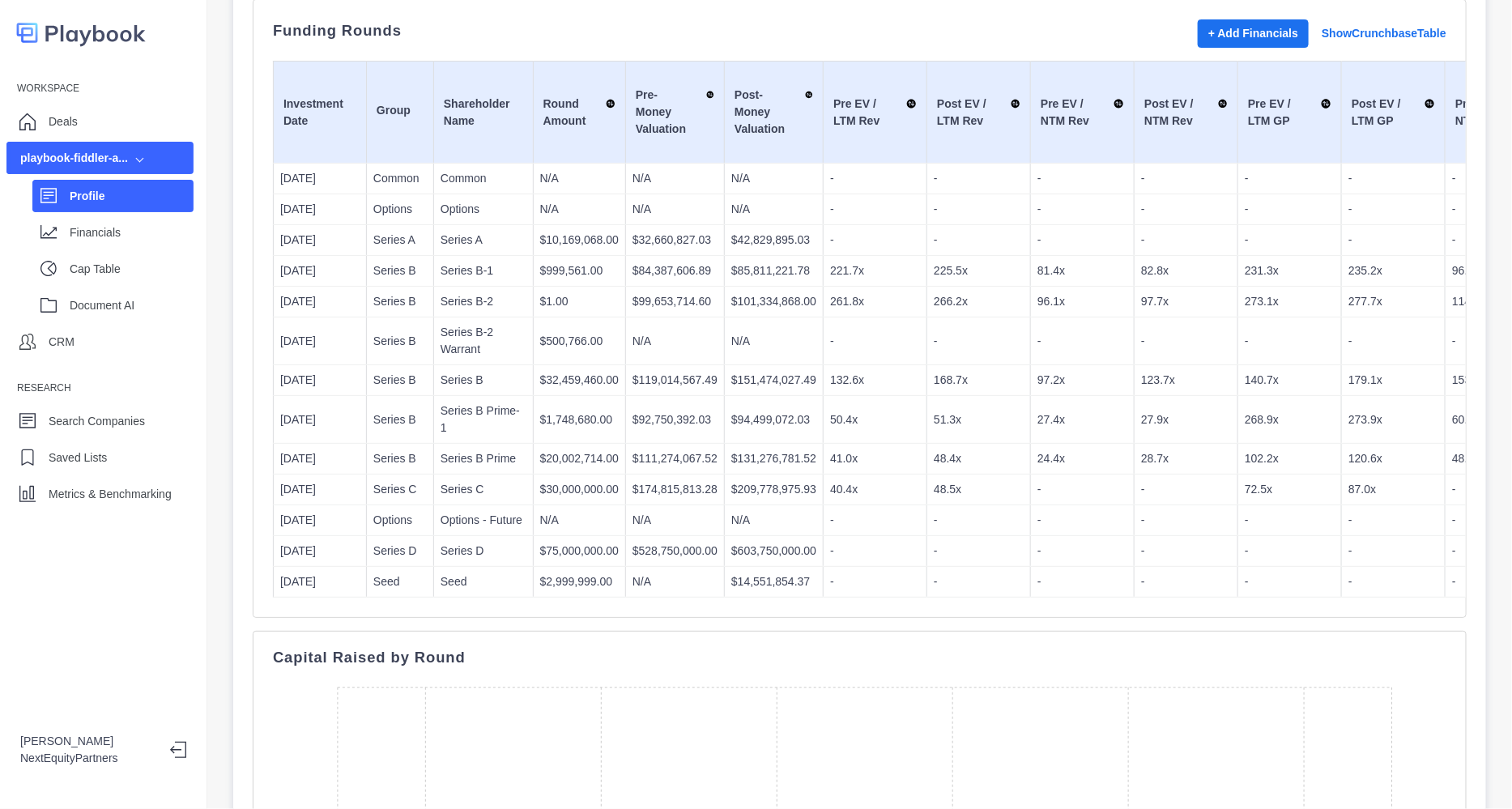
click at [795, 474] on td "$209,778,975.93" at bounding box center [774, 489] width 99 height 31
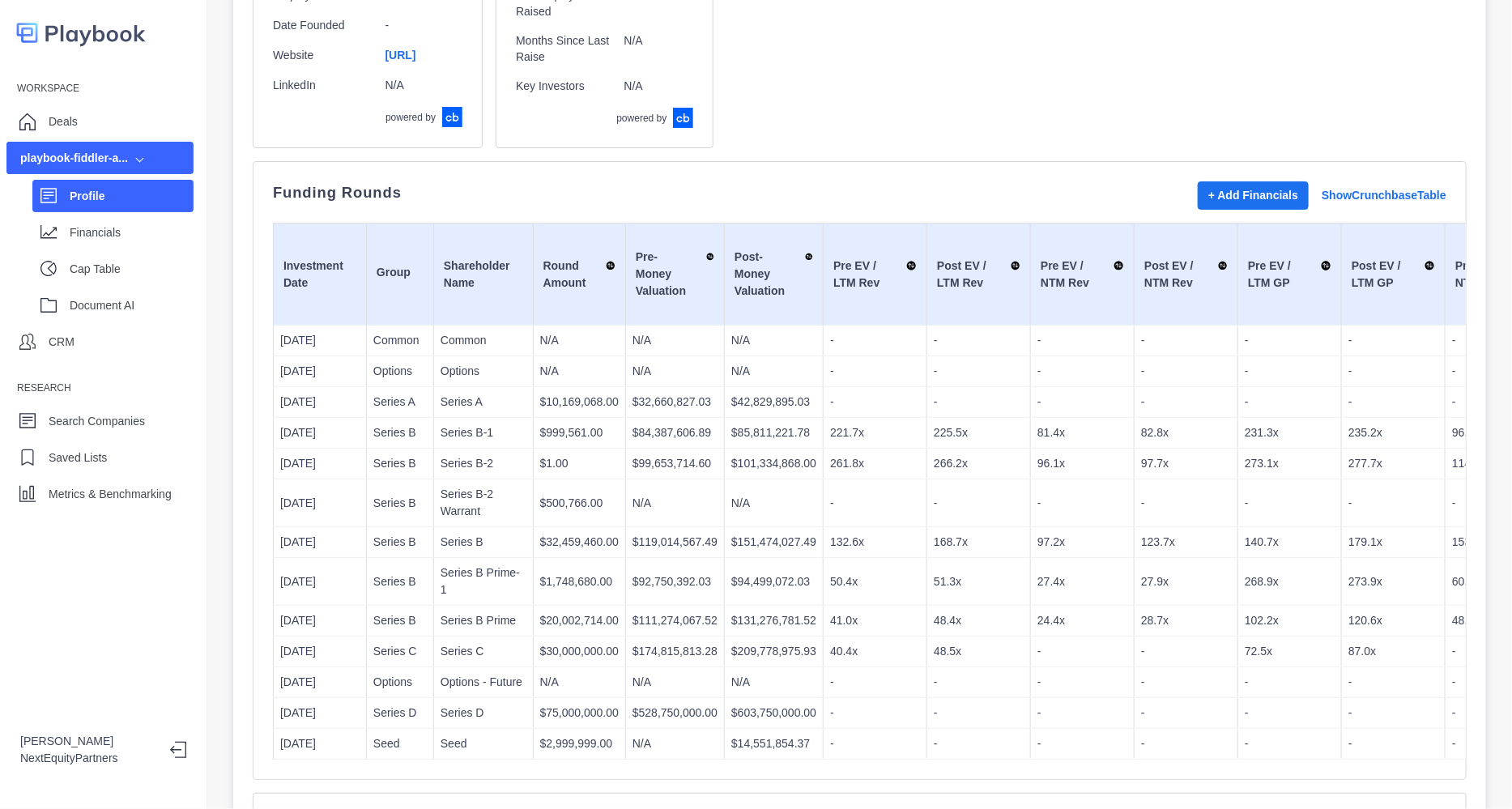
scroll to position [316, 0]
click at [642, 504] on p "N/A" at bounding box center [675, 501] width 85 height 17
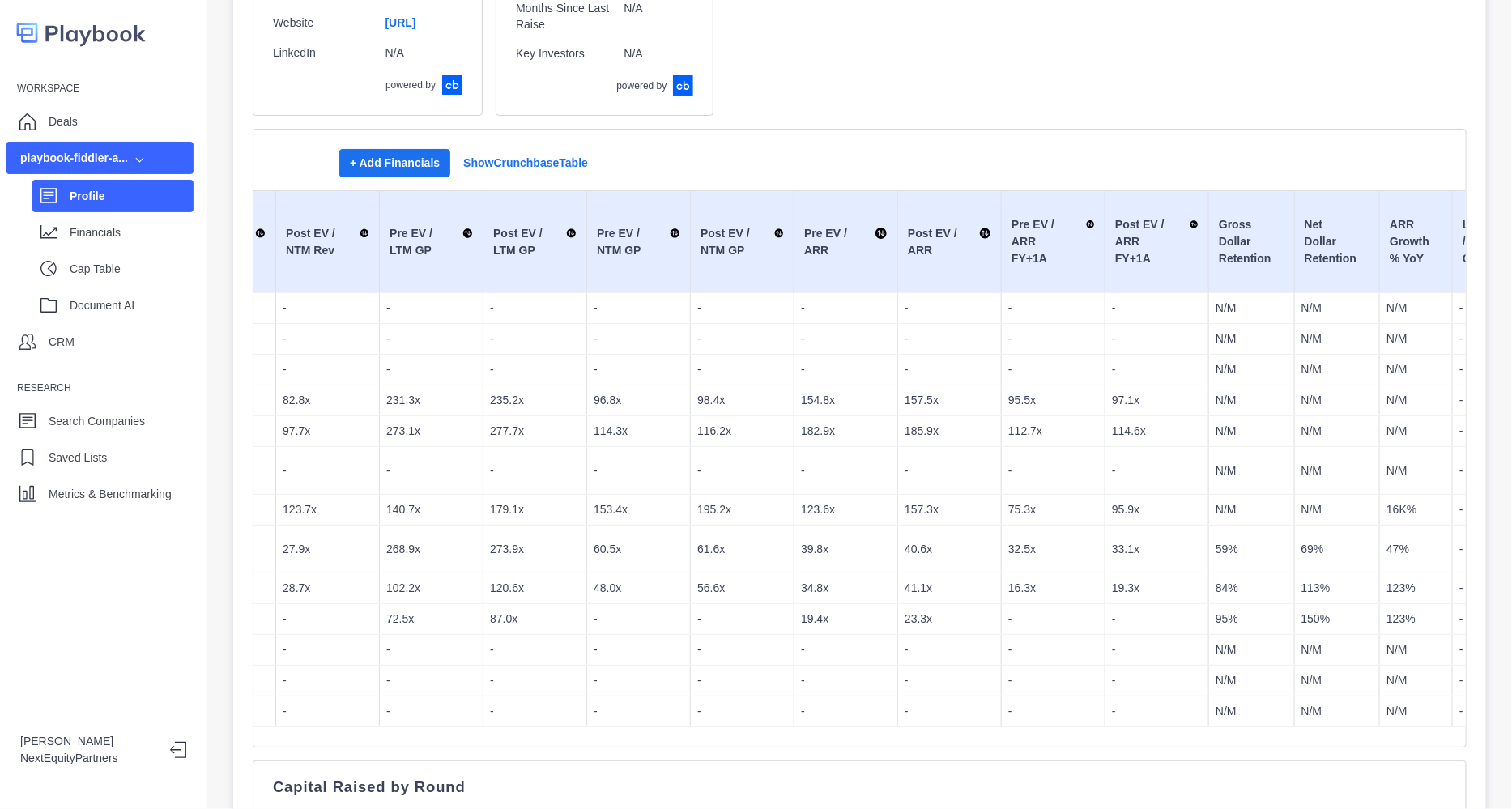
scroll to position [0, 859]
